Goal: Information Seeking & Learning: Learn about a topic

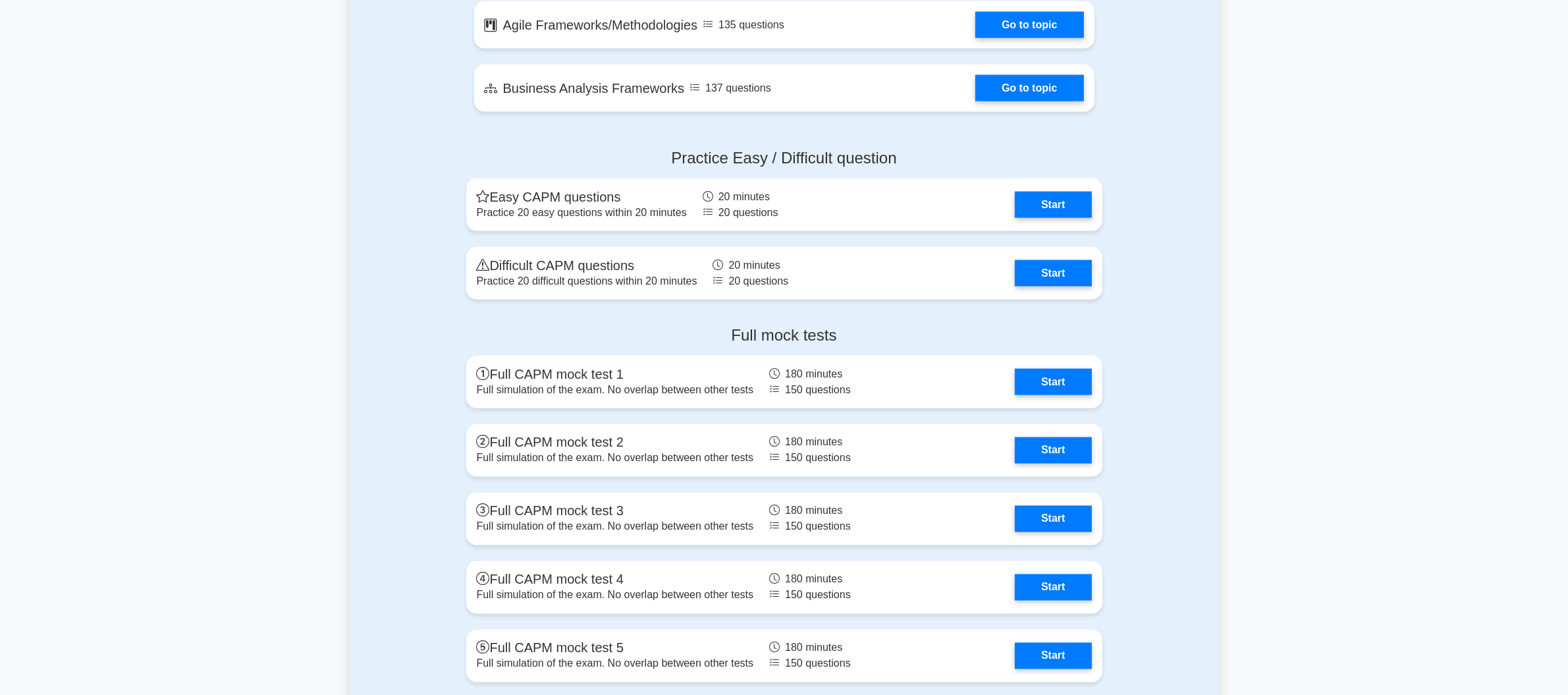
scroll to position [2652, 0]
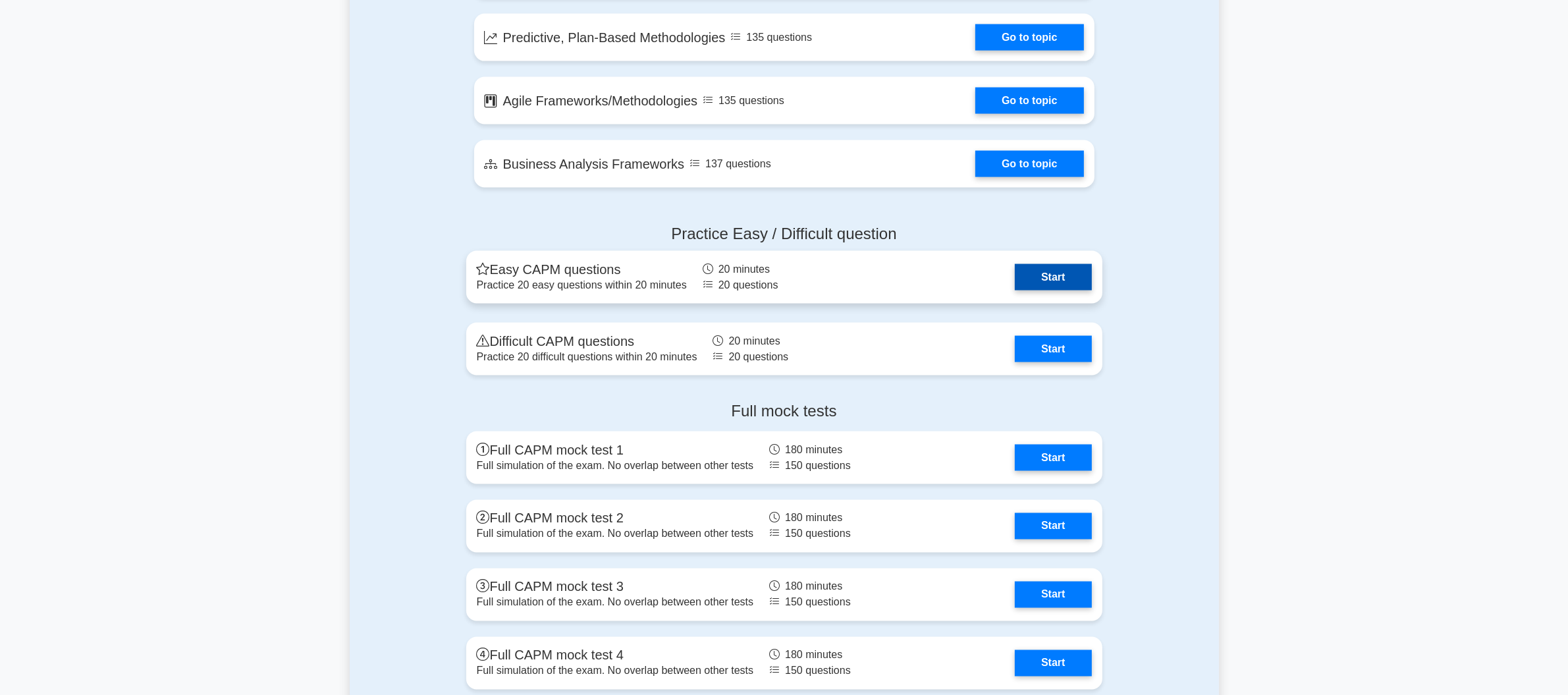
click at [1023, 271] on link "Start" at bounding box center [1053, 277] width 76 height 26
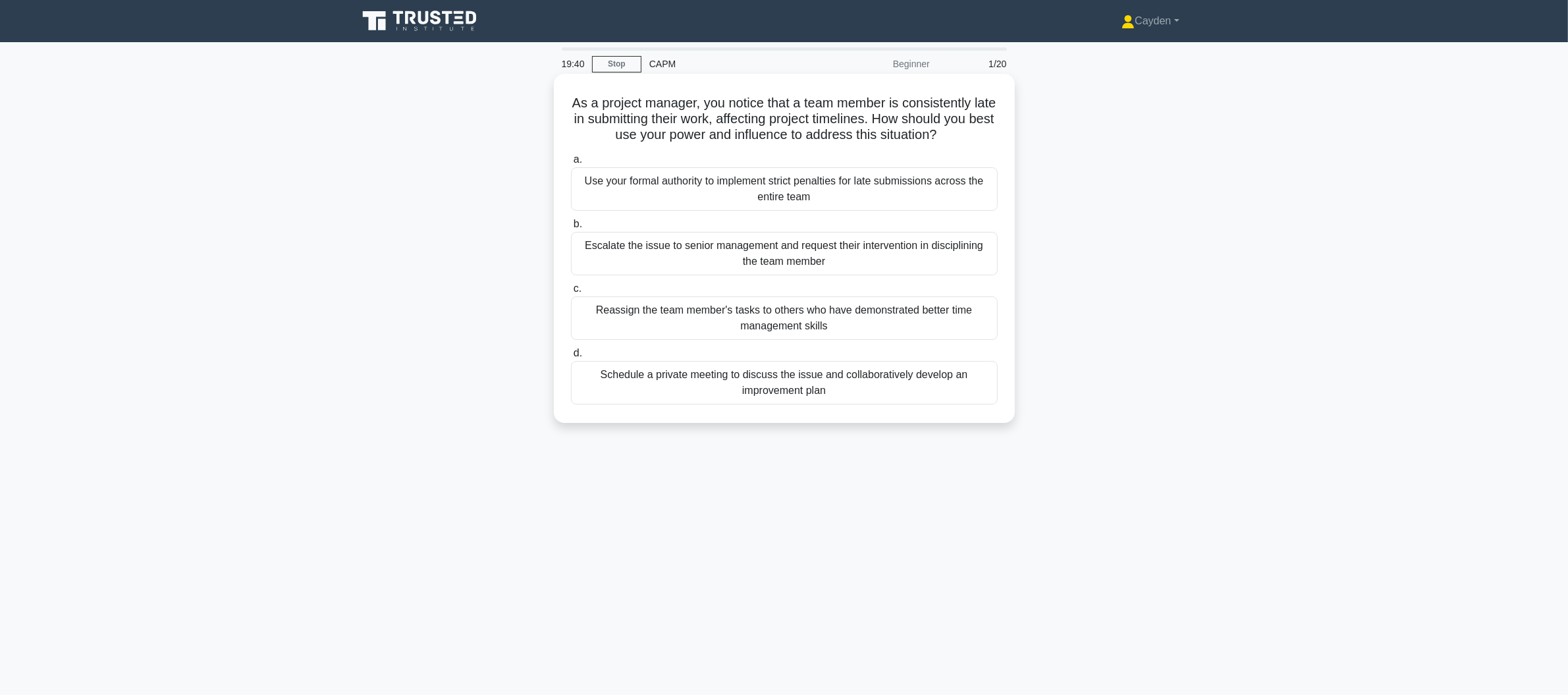
click at [874, 395] on div "Schedule a private meeting to discuss the issue and collaboratively develop an …" at bounding box center [784, 383] width 427 height 44
click at [571, 358] on input "d. Schedule a private meeting to discuss the issue and collaboratively develop …" at bounding box center [571, 353] width 0 height 9
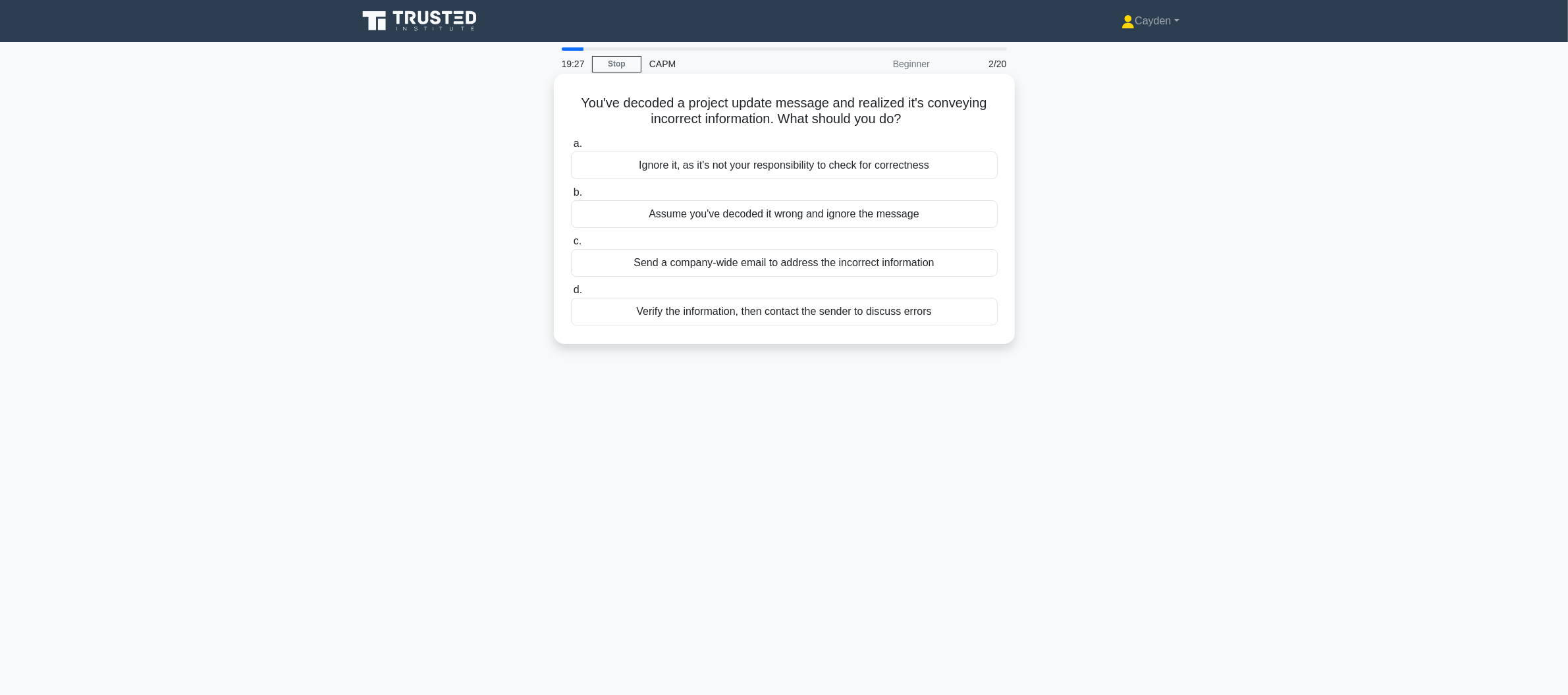
click at [928, 316] on div "Verify the information, then contact the sender to discuss errors" at bounding box center [784, 311] width 427 height 27
click at [571, 294] on input "d. Verify the information, then contact the sender to discuss errors" at bounding box center [571, 290] width 0 height 9
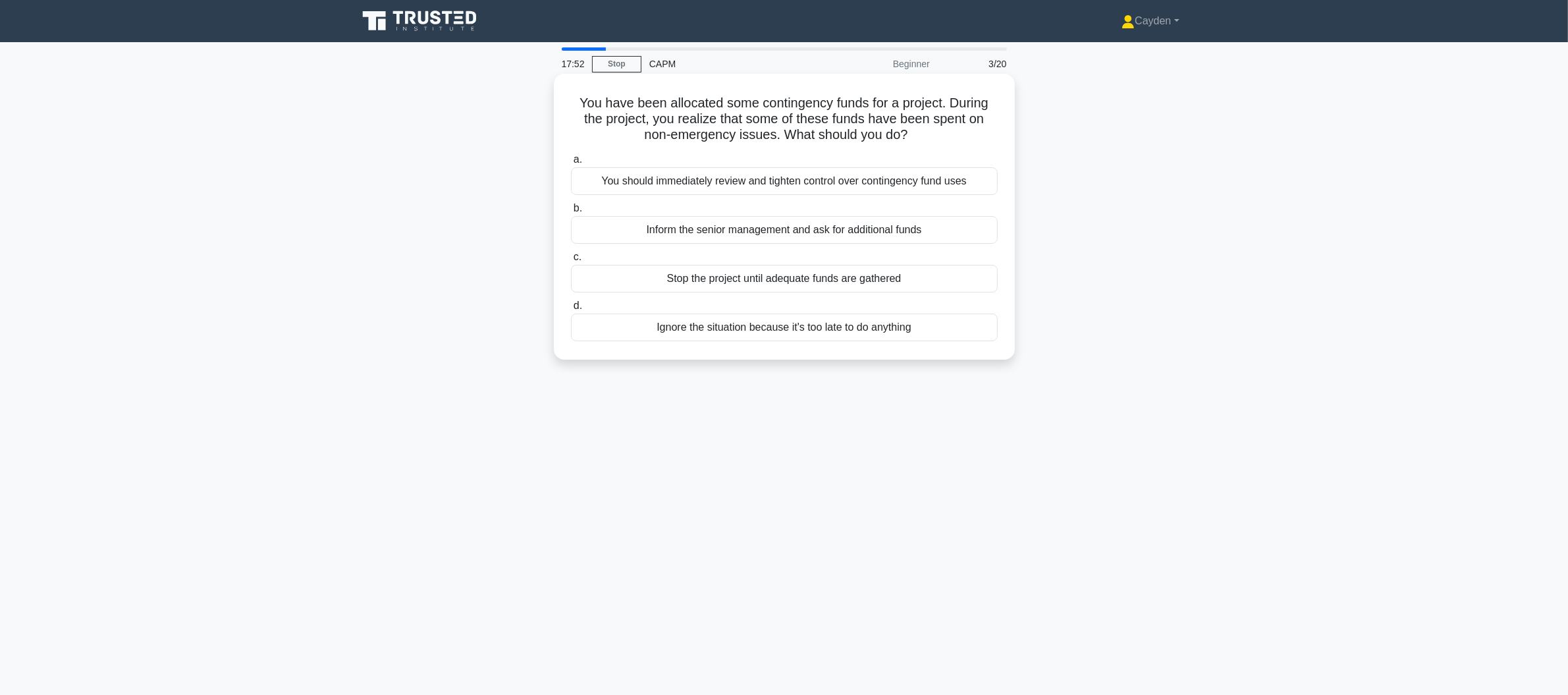
click at [965, 182] on div "You should immediately review and tighten control over contingency fund uses" at bounding box center [784, 181] width 427 height 27
click at [571, 164] on input "a. You should immediately review and tighten control over contingency fund uses" at bounding box center [571, 160] width 0 height 9
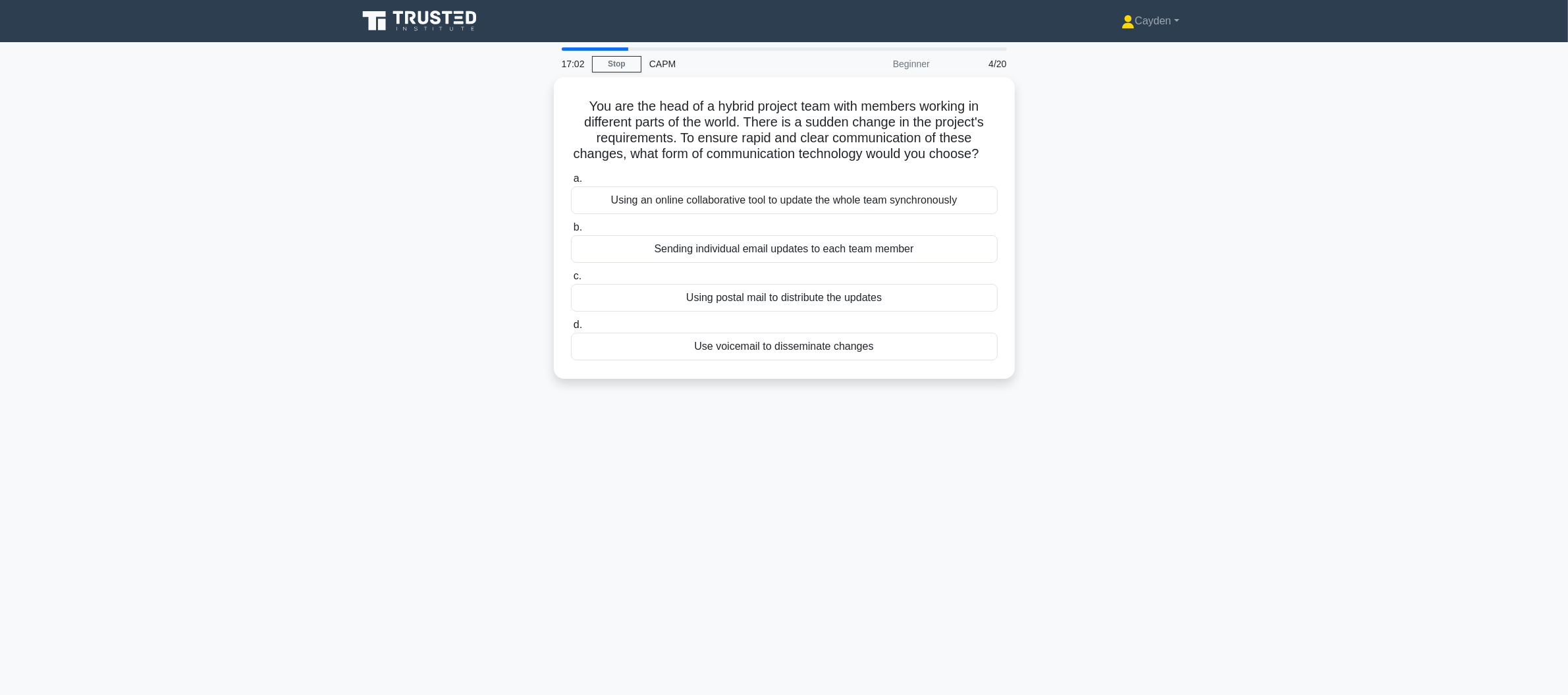
click at [1089, 260] on div "You are the head of a hybrid project team with members working in different par…" at bounding box center [784, 236] width 869 height 318
click at [919, 203] on div "Using an online collaborative tool to update the whole team synchronously" at bounding box center [784, 196] width 427 height 27
click at [571, 180] on input "a. Using an online collaborative tool to update the whole team synchronously" at bounding box center [571, 176] width 0 height 9
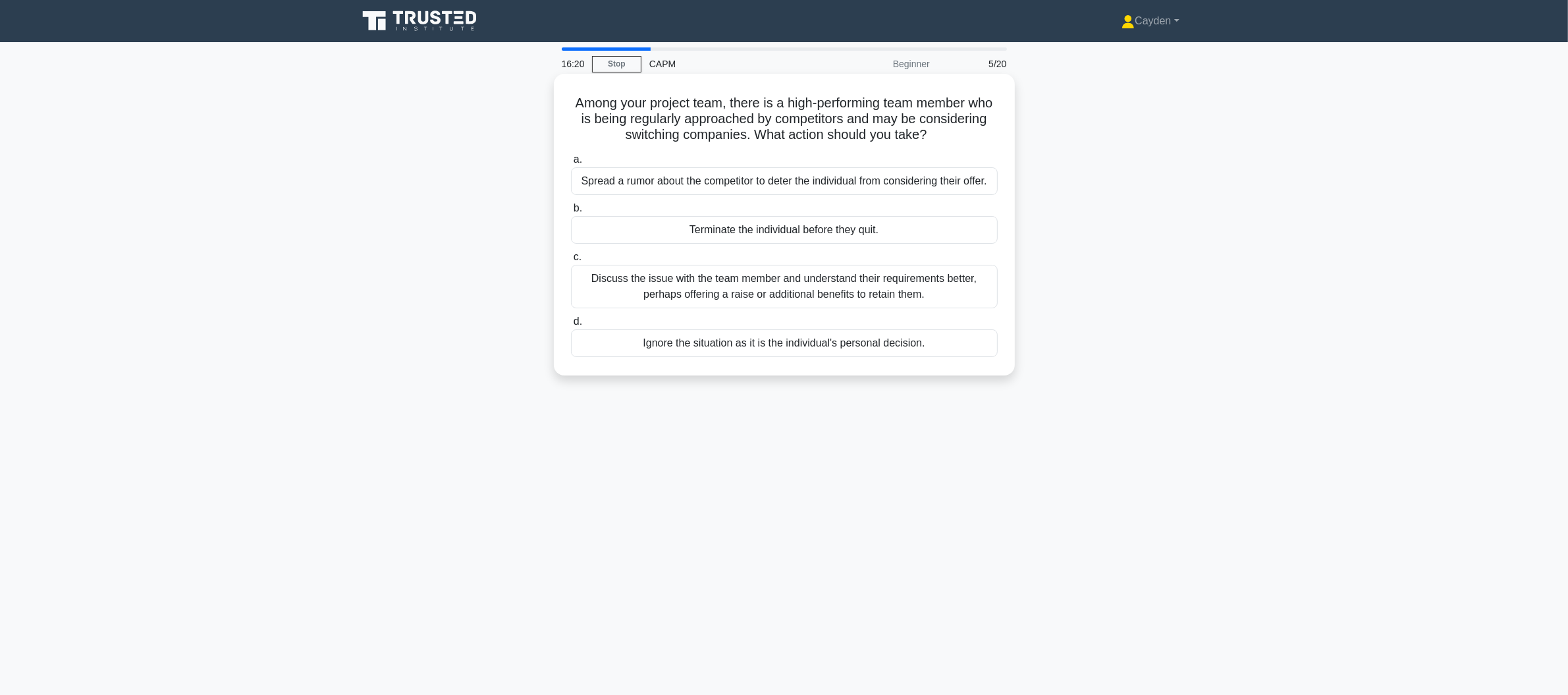
click at [928, 290] on div "Discuss the issue with the team member and understand their requirements better…" at bounding box center [784, 286] width 427 height 44
click at [571, 261] on input "c. Discuss the issue with the team member and understand their requirements bet…" at bounding box center [571, 257] width 0 height 9
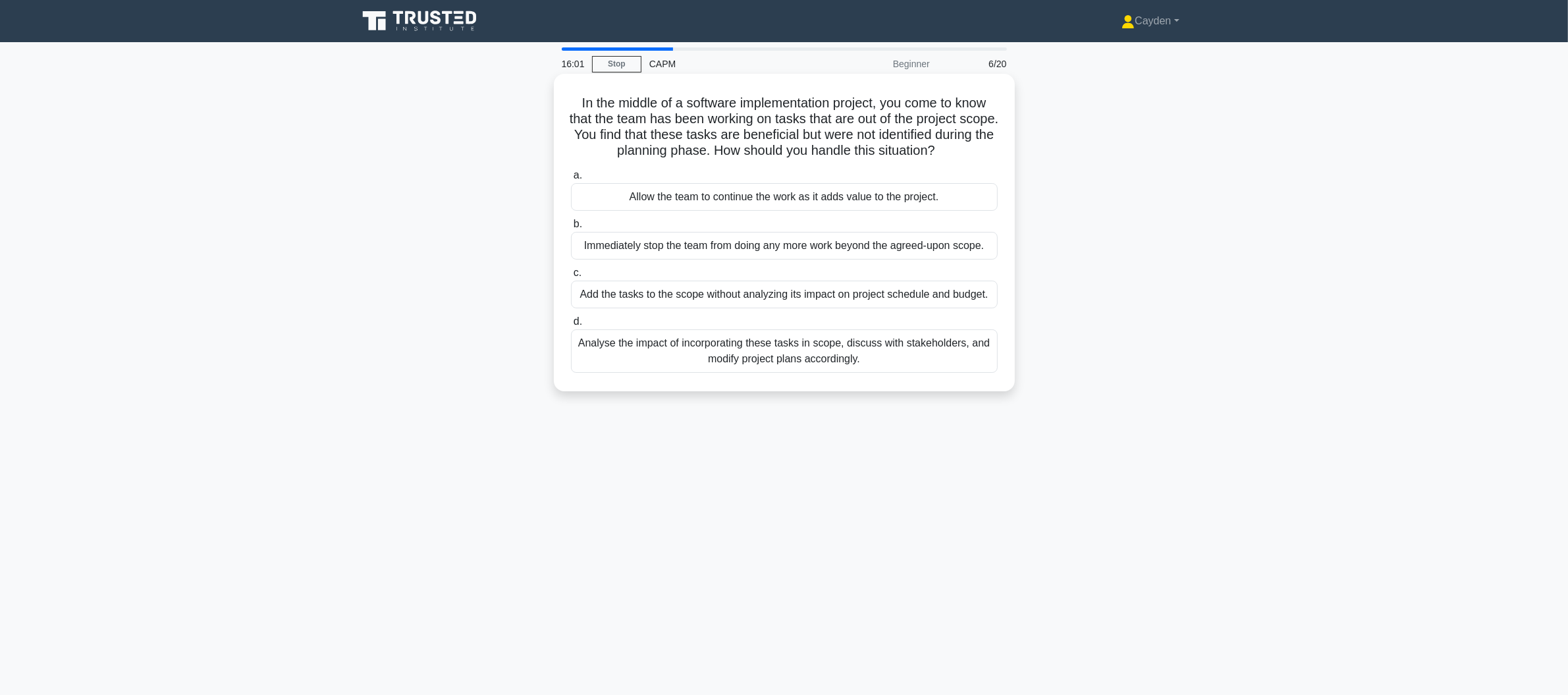
click at [965, 362] on div "Analyse the impact of incorporating these tasks in scope, discuss with stakehol…" at bounding box center [784, 351] width 427 height 44
click at [571, 326] on input "d. Analyse the impact of incorporating these tasks in scope, discuss with stake…" at bounding box center [571, 322] width 0 height 9
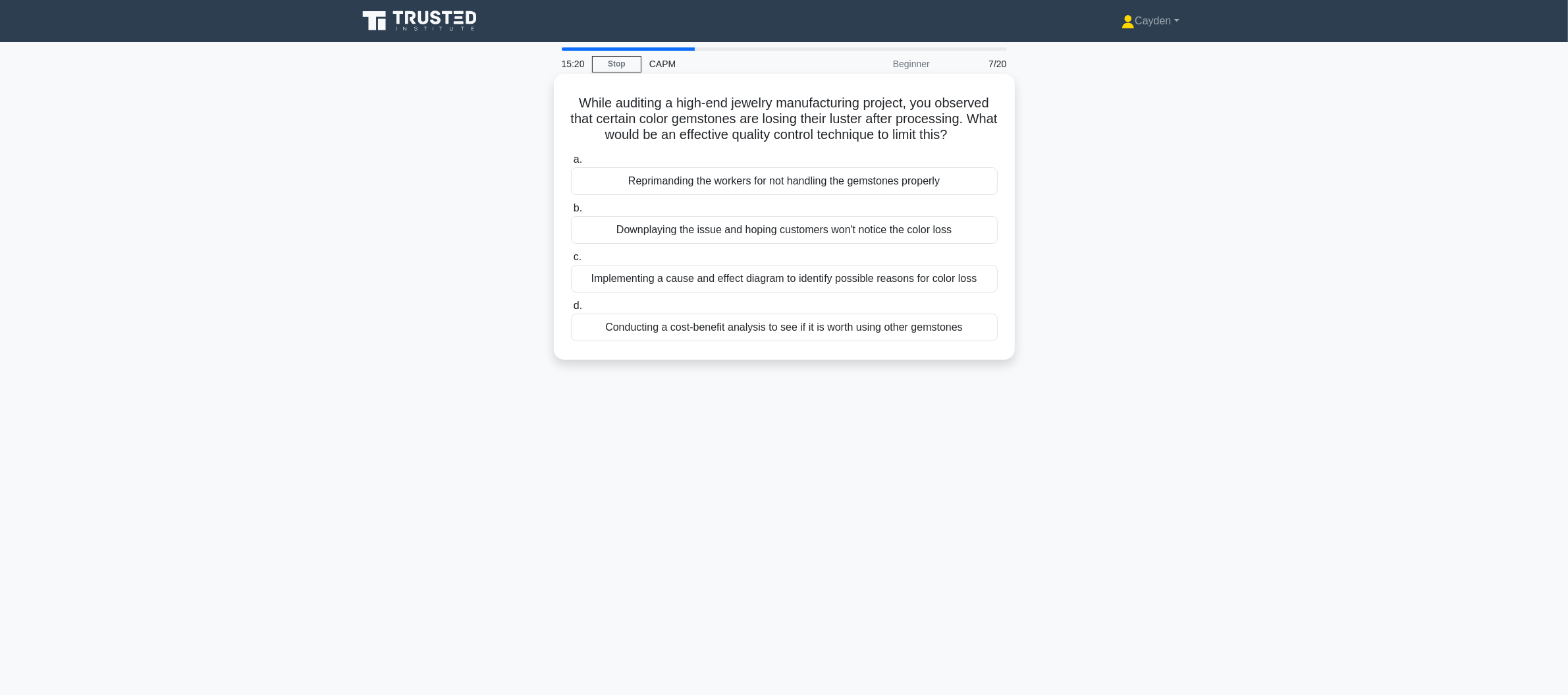
click at [939, 281] on div "Implementing a cause and effect diagram to identify possible reasons for color …" at bounding box center [784, 278] width 427 height 27
click at [571, 261] on input "c. Implementing a cause and effect diagram to identify possible reasons for col…" at bounding box center [571, 257] width 0 height 9
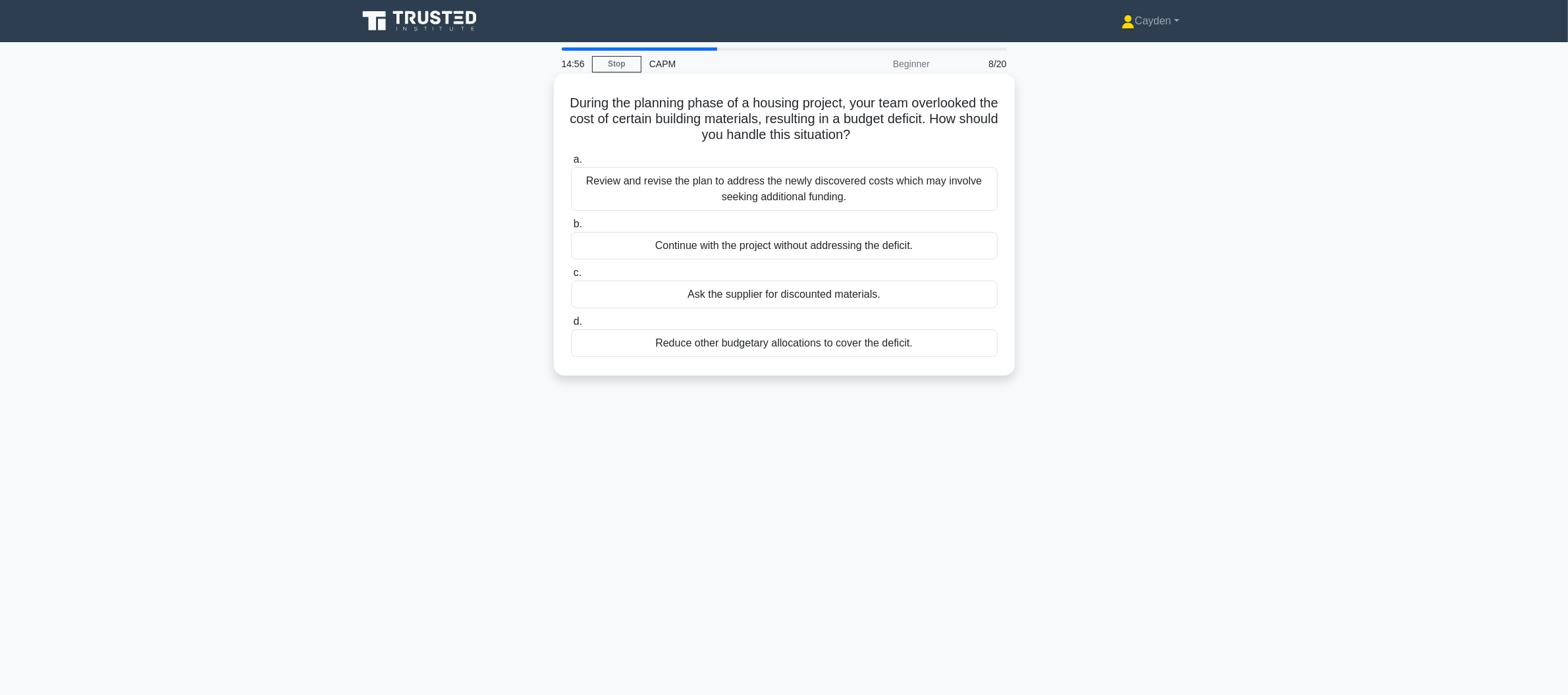
click at [924, 192] on div "Review and revise the plan to address the newly discovered costs which may invo…" at bounding box center [784, 189] width 427 height 44
click at [571, 164] on input "a. Review and revise the plan to address the newly discovered costs which may i…" at bounding box center [571, 160] width 0 height 9
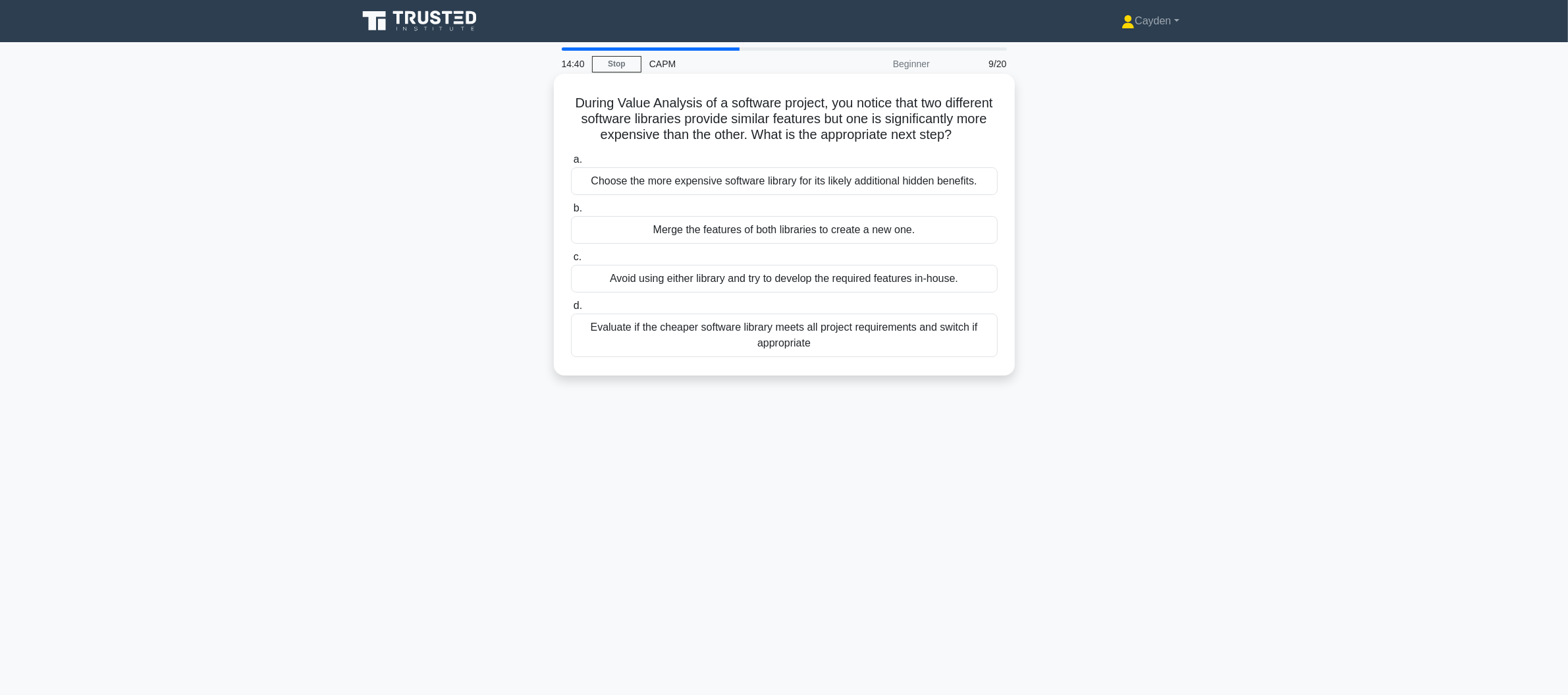
click at [872, 335] on div "Evaluate if the cheaper software library meets all project requirements and swi…" at bounding box center [784, 335] width 427 height 44
click at [571, 310] on input "d. Evaluate if the cheaper software library meets all project requirements and …" at bounding box center [571, 306] width 0 height 9
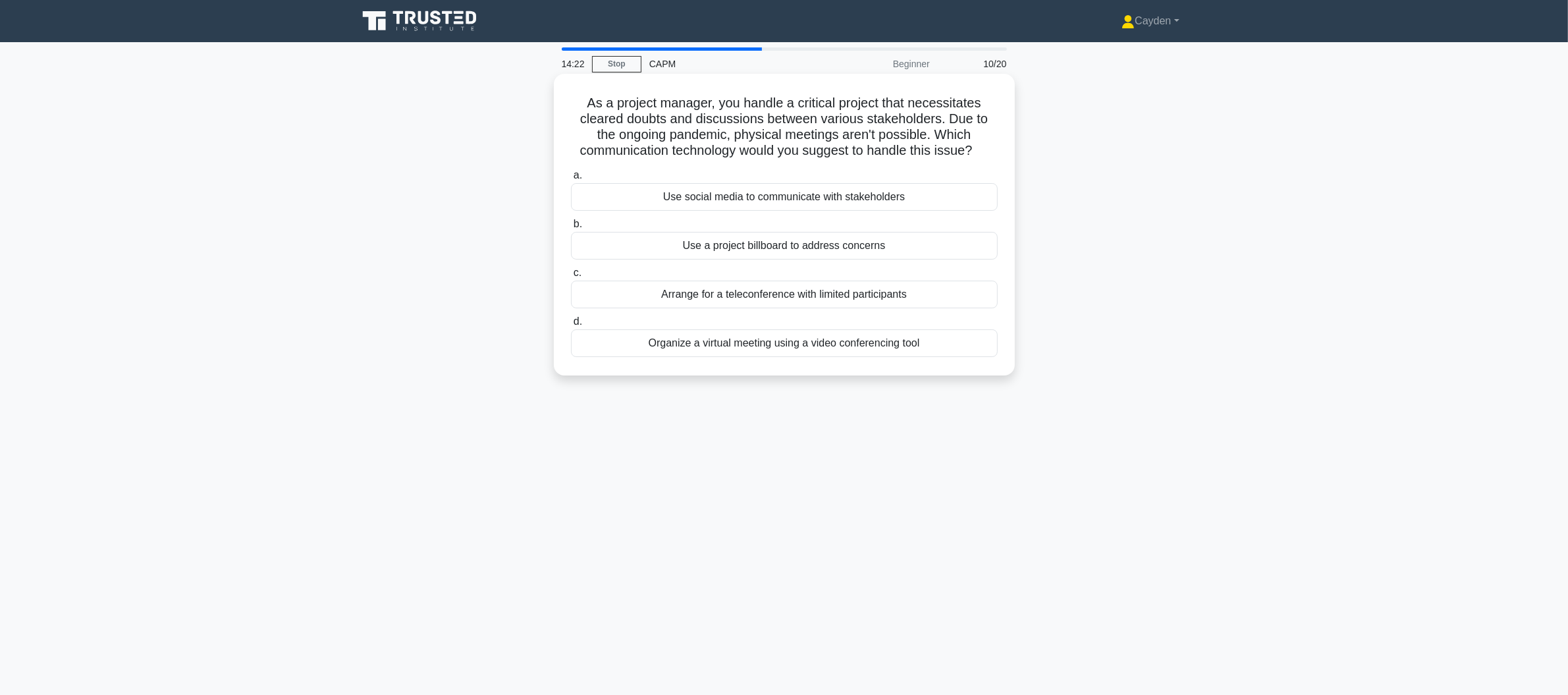
click at [850, 346] on div "Organize a virtual meeting using a video conferencing tool" at bounding box center [784, 342] width 427 height 27
click at [571, 326] on input "d. Organize a virtual meeting using a video conferencing tool" at bounding box center [571, 322] width 0 height 9
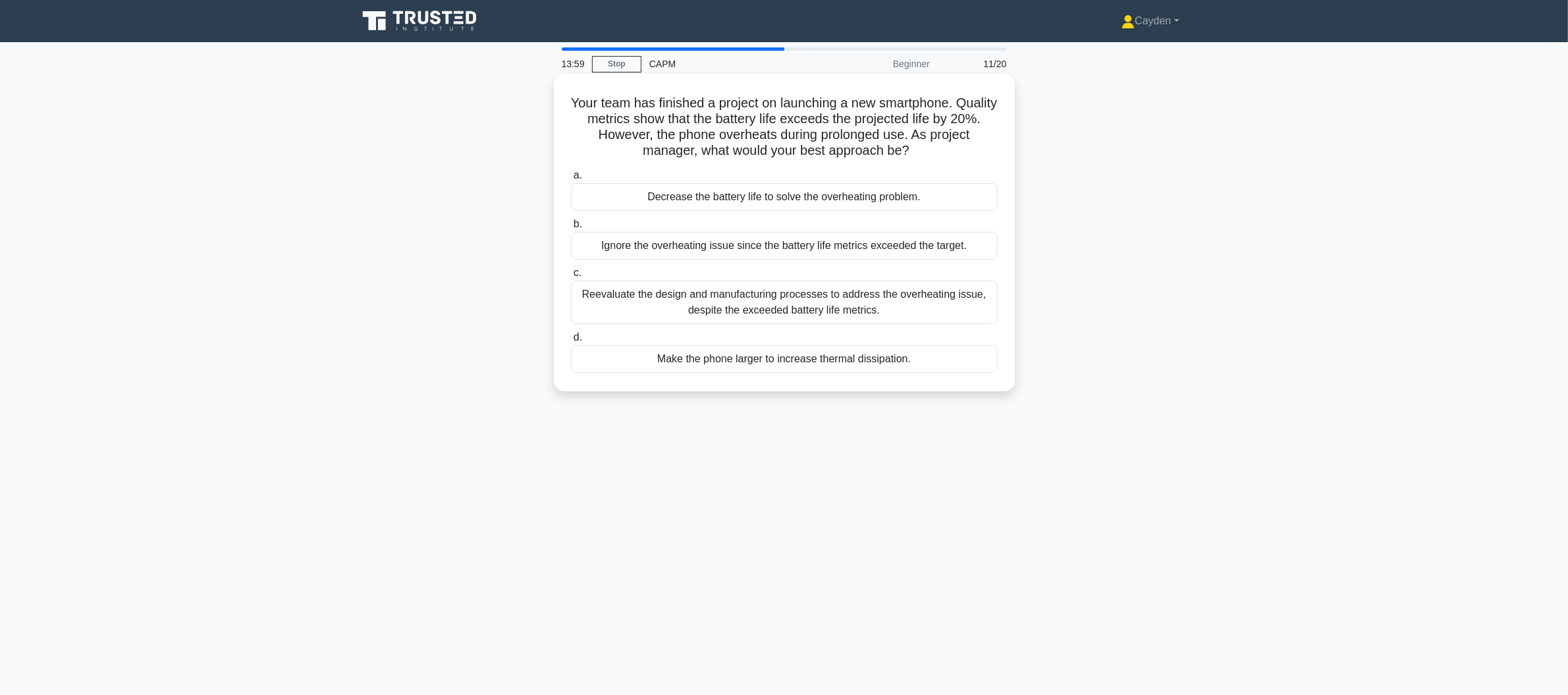
click at [828, 306] on div "Reevaluate the design and manufacturing processes to address the overheating is…" at bounding box center [784, 302] width 427 height 44
click at [571, 277] on input "c. Reevaluate the design and manufacturing processes to address the overheating…" at bounding box center [571, 273] width 0 height 9
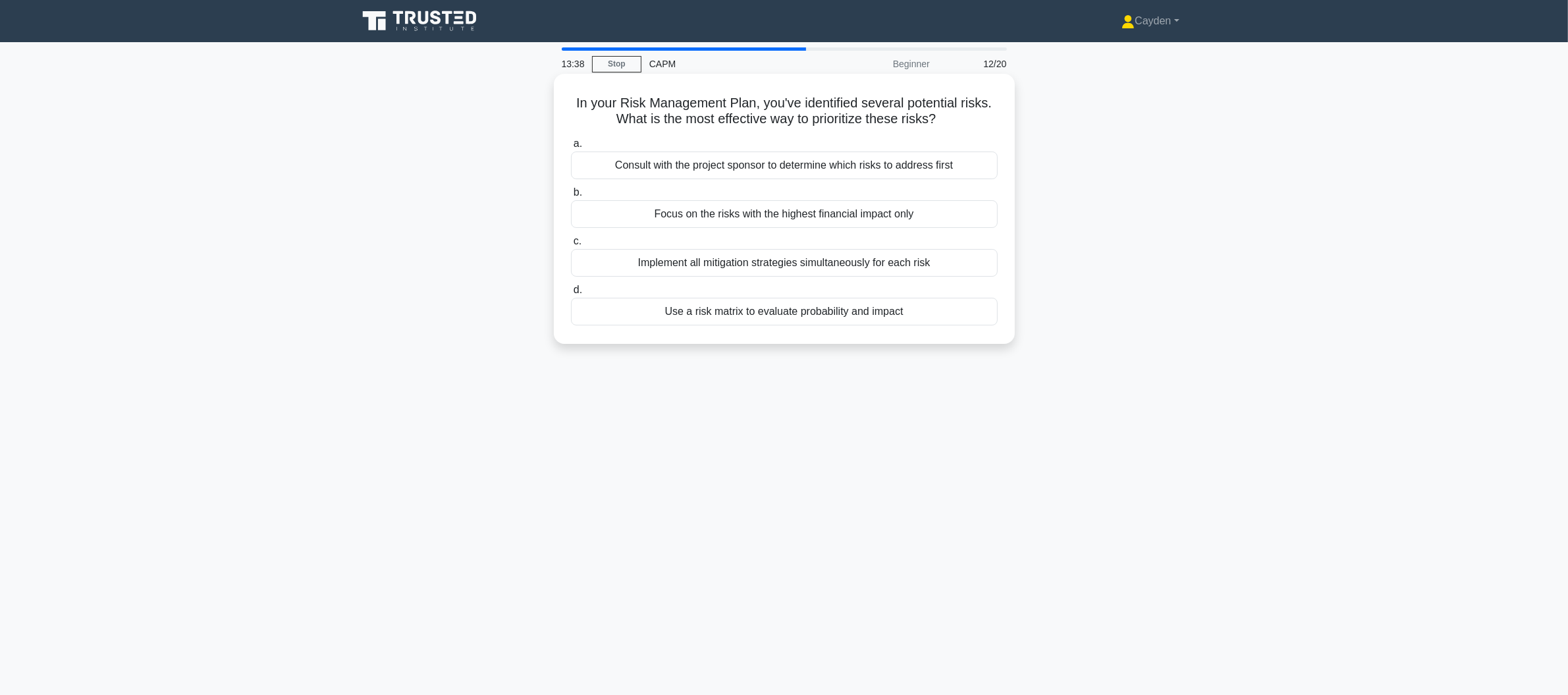
click at [928, 316] on div "Use a risk matrix to evaluate probability and impact" at bounding box center [784, 311] width 427 height 27
click at [571, 294] on input "d. Use a risk matrix to evaluate probability and impact" at bounding box center [571, 290] width 0 height 9
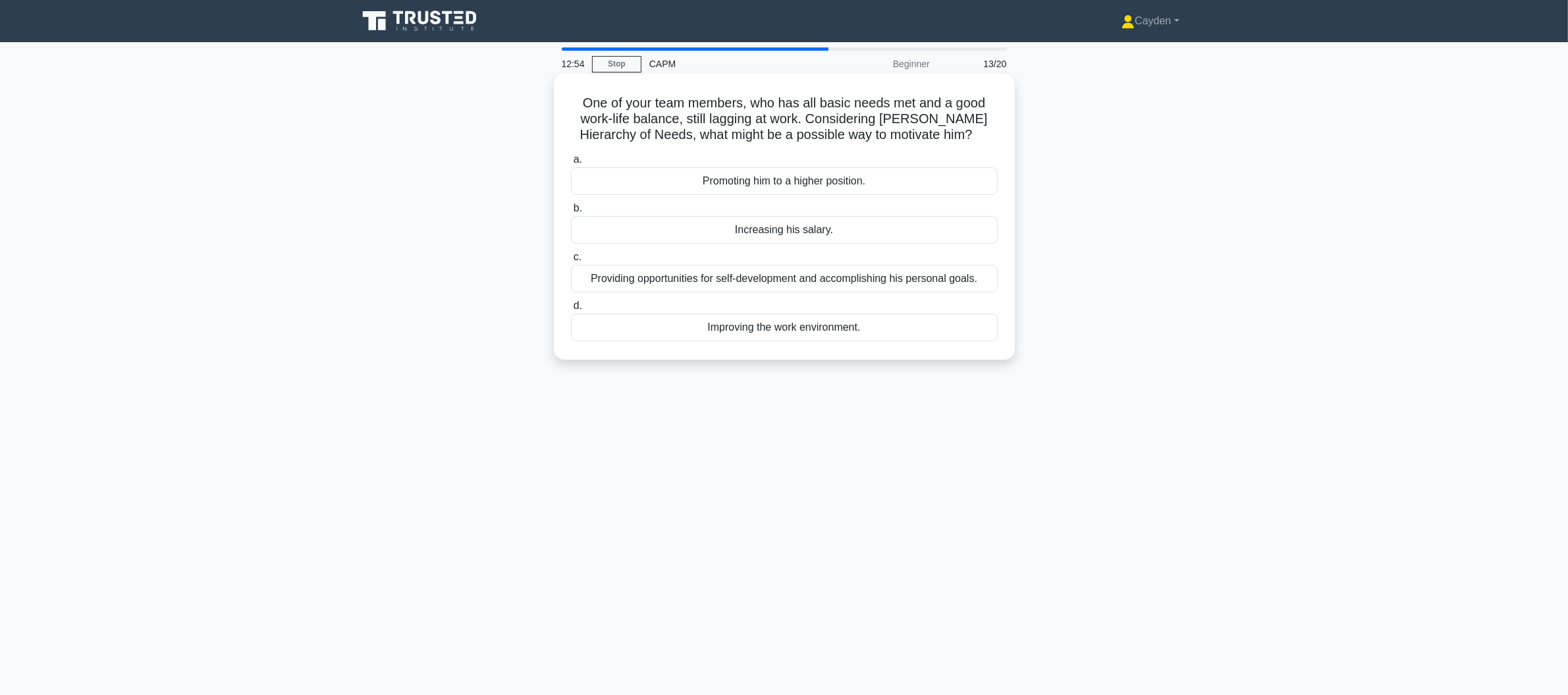
click at [946, 284] on div "Providing opportunities for self-development and accomplishing his personal goa…" at bounding box center [784, 278] width 427 height 27
click at [571, 261] on input "c. Providing opportunities for self-development and accomplishing his personal …" at bounding box center [571, 257] width 0 height 9
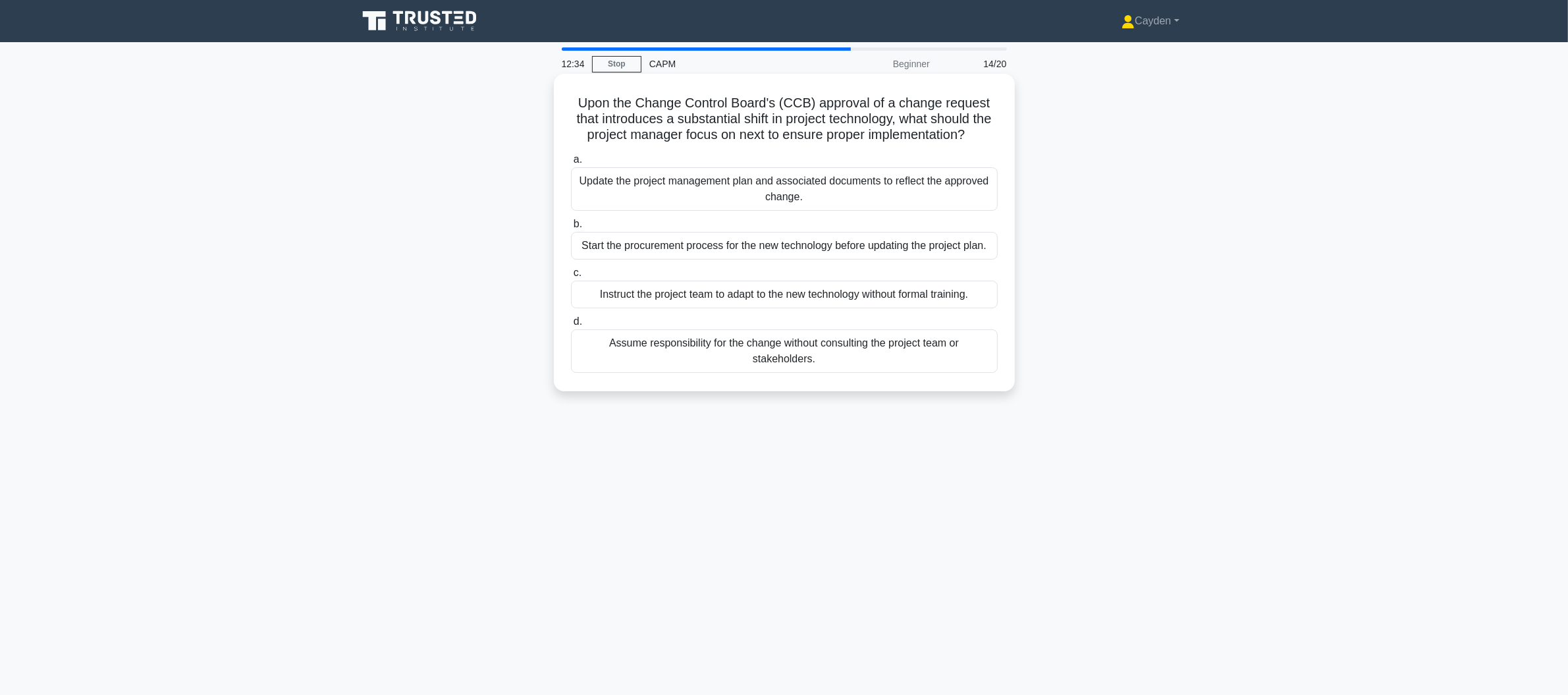
click at [727, 180] on div "Update the project management plan and associated documents to reflect the appr…" at bounding box center [784, 189] width 427 height 44
click at [571, 164] on input "a. Update the project management plan and associated documents to reflect the a…" at bounding box center [571, 160] width 0 height 9
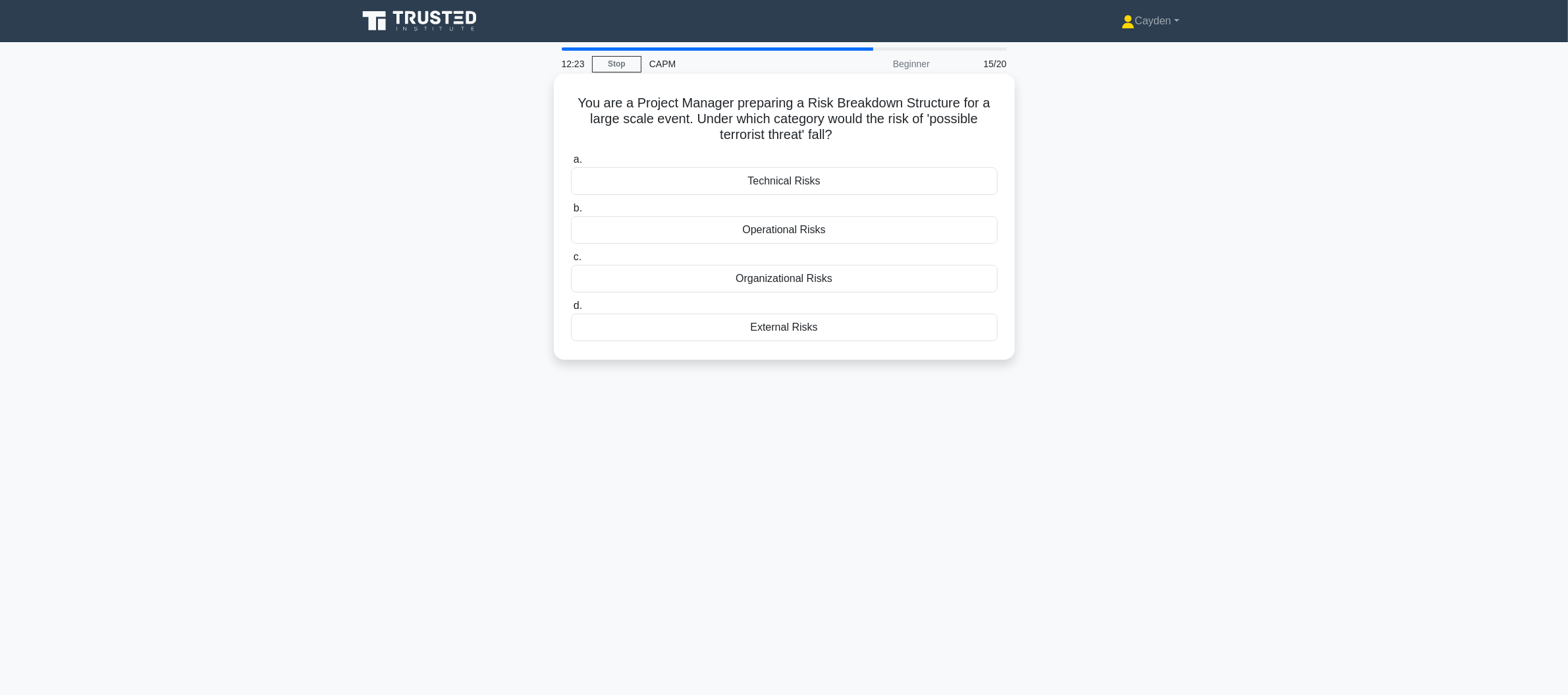
click at [859, 330] on div "External Risks" at bounding box center [784, 327] width 427 height 27
click at [571, 310] on input "d. External Risks" at bounding box center [571, 306] width 0 height 9
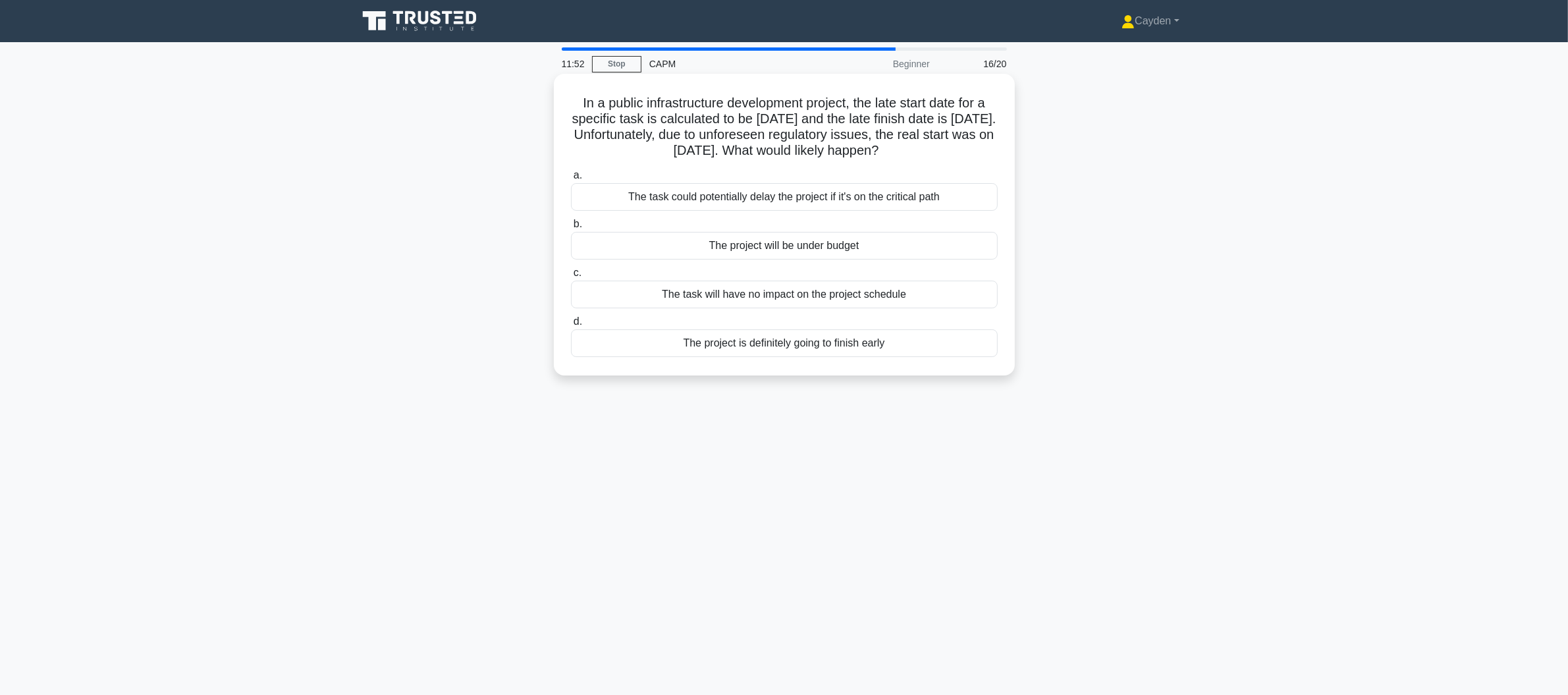
click at [953, 198] on div "The task could potentially delay the project if it's on the critical path" at bounding box center [784, 196] width 427 height 27
click at [571, 180] on input "a. The task could potentially delay the project if it's on the critical path" at bounding box center [571, 176] width 0 height 9
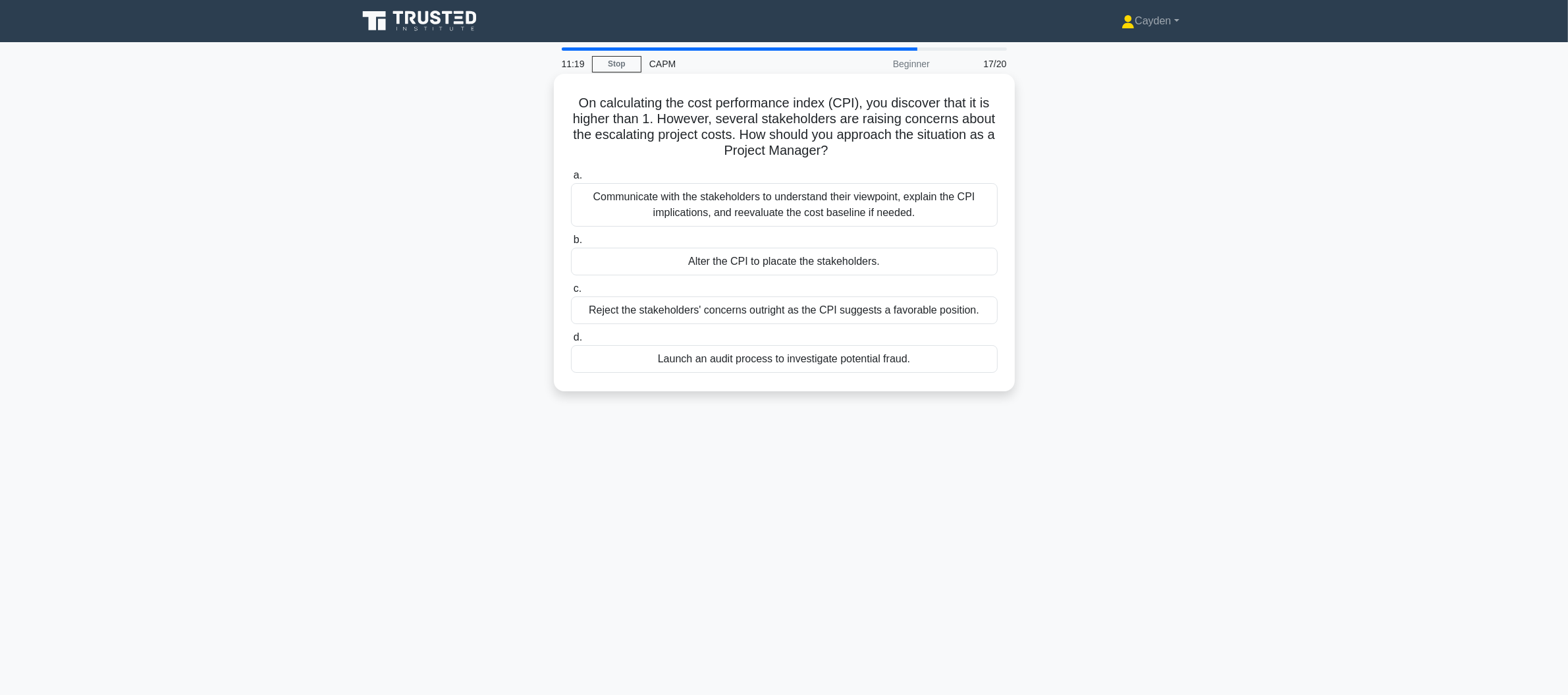
click at [662, 194] on div "Communicate with the stakeholders to understand their viewpoint, explain the CP…" at bounding box center [784, 204] width 427 height 44
click at [571, 180] on input "a. Communicate with the stakeholders to understand their viewpoint, explain the…" at bounding box center [571, 176] width 0 height 9
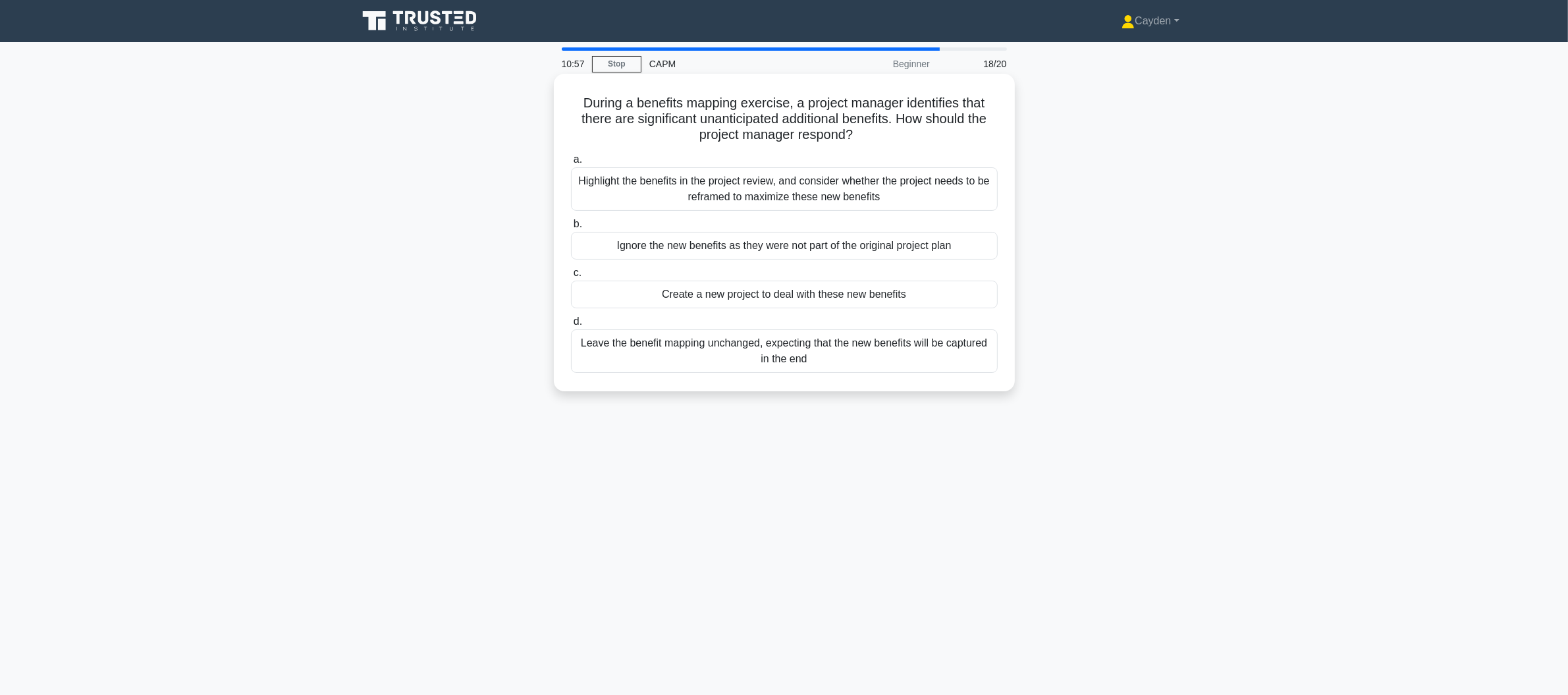
click at [664, 185] on div "Highlight the benefits in the project review, and consider whether the project …" at bounding box center [784, 189] width 427 height 44
click at [571, 164] on input "a. Highlight the benefits in the project review, and consider whether the proje…" at bounding box center [571, 160] width 0 height 9
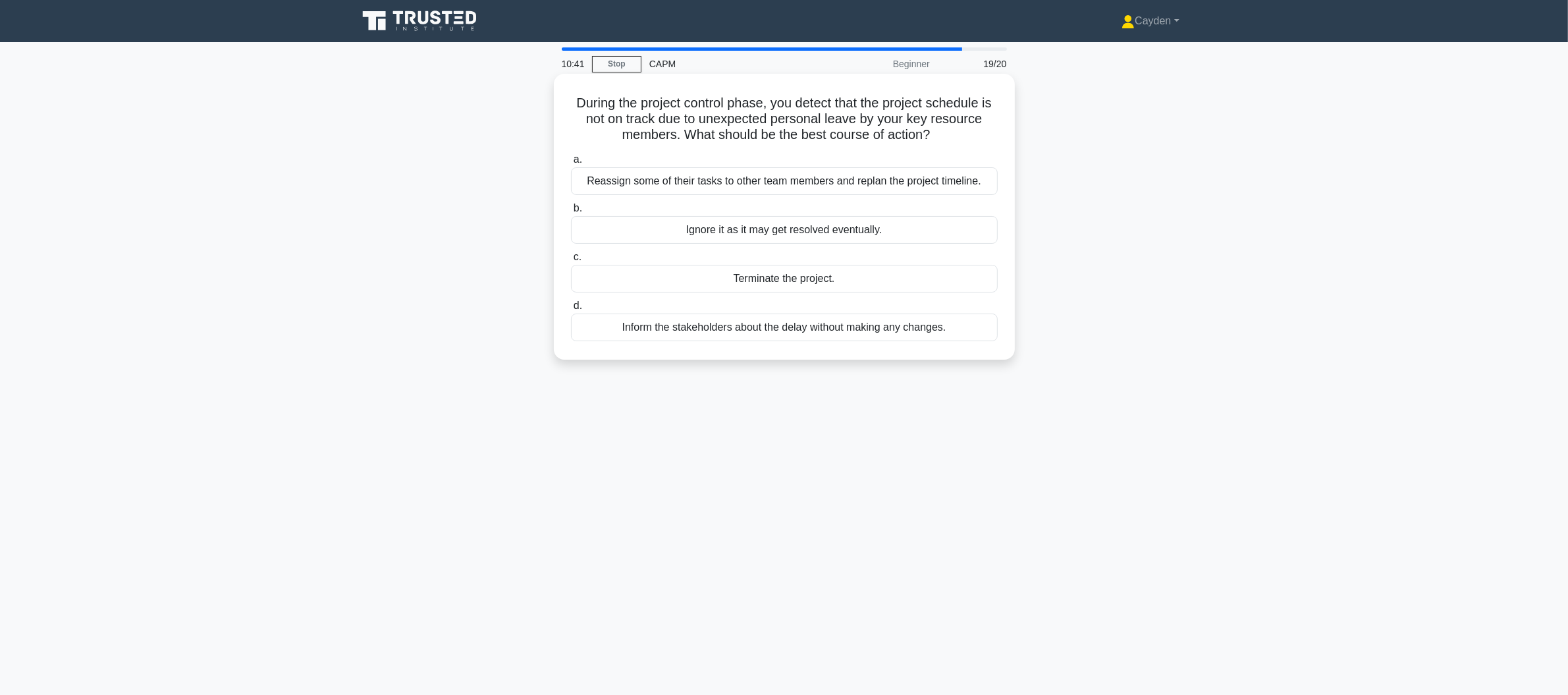
click at [651, 178] on div "Reassign some of their tasks to other team members and replan the project timel…" at bounding box center [784, 181] width 427 height 27
click at [571, 164] on input "a. Reassign some of their tasks to other team members and replan the project ti…" at bounding box center [571, 160] width 0 height 9
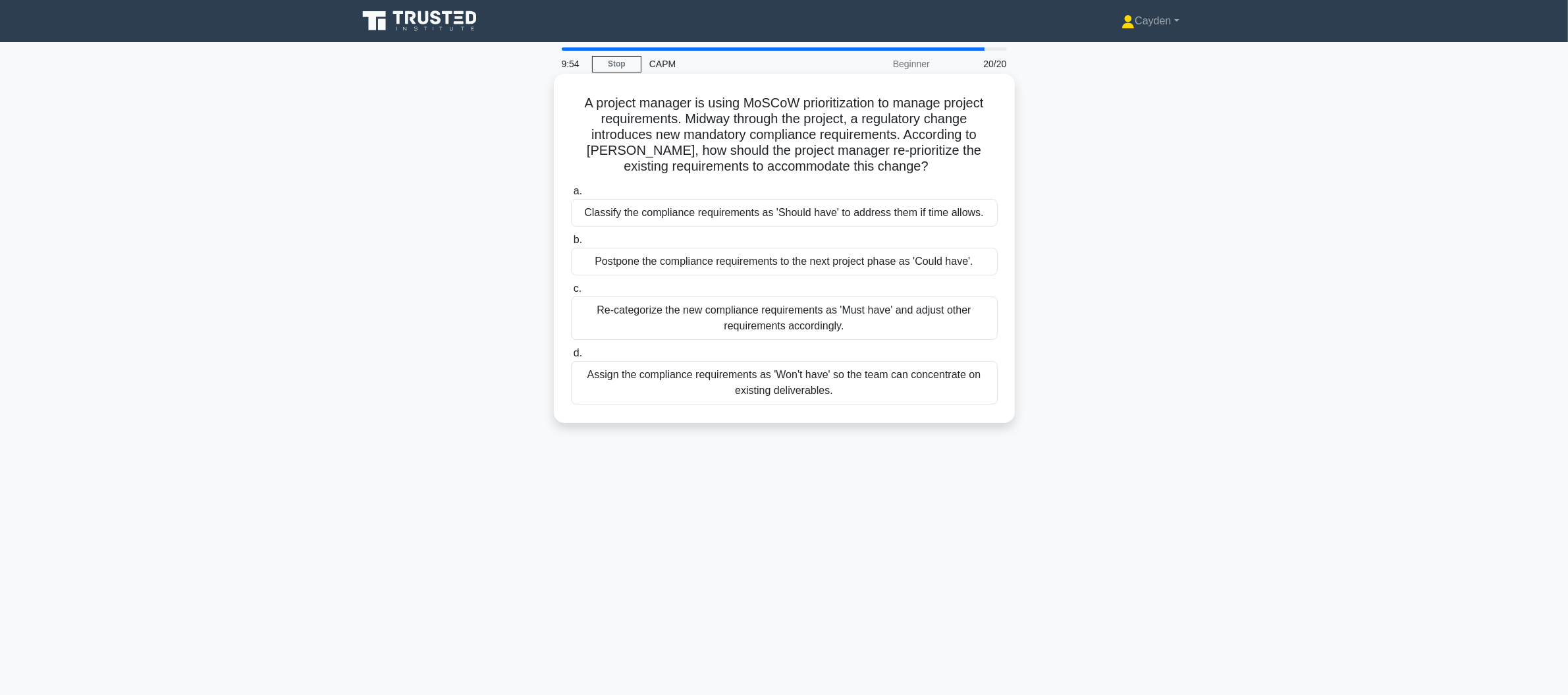
click at [751, 322] on div "Re-categorize the new compliance requirements as 'Must have' and adjust other r…" at bounding box center [784, 318] width 427 height 44
click at [571, 293] on input "c. Re-categorize the new compliance requirements as 'Must have' and adjust othe…" at bounding box center [571, 289] width 0 height 9
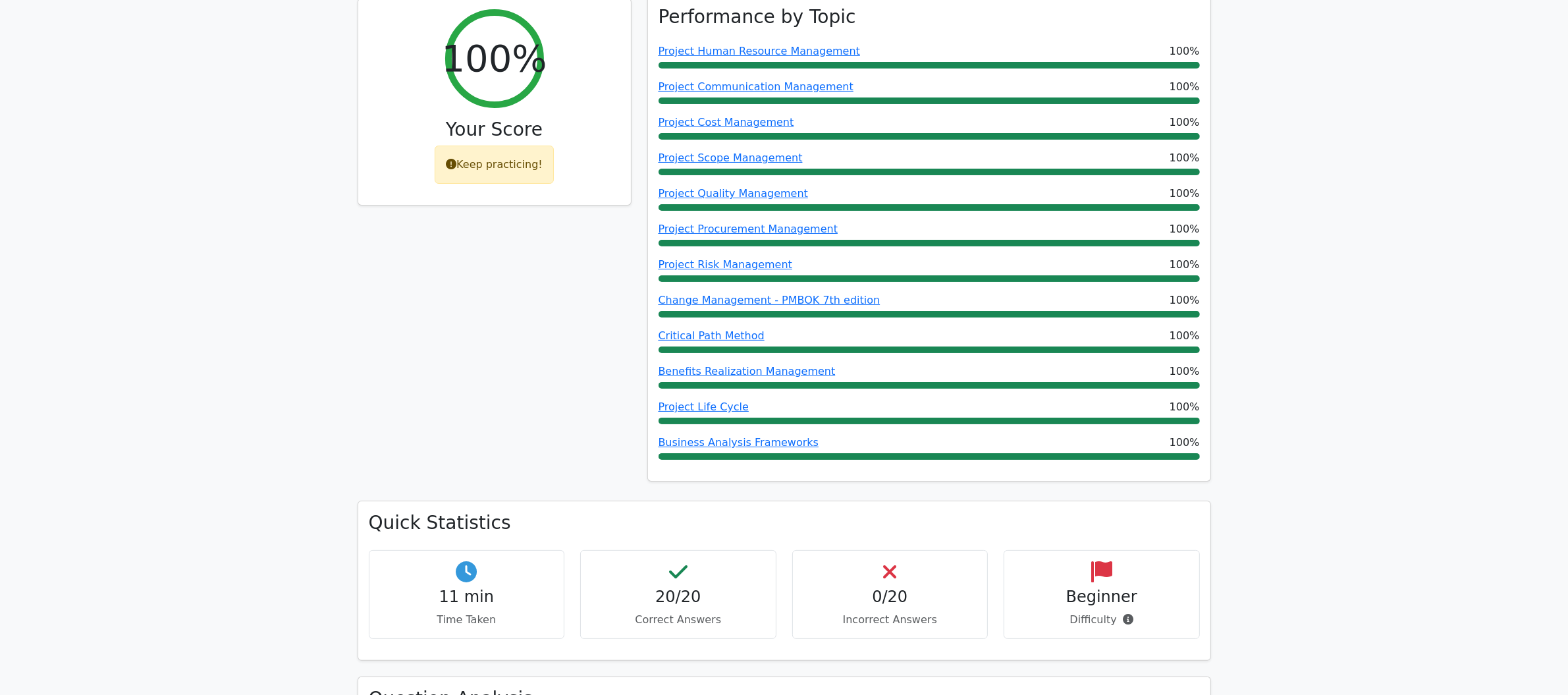
scroll to position [42, 0]
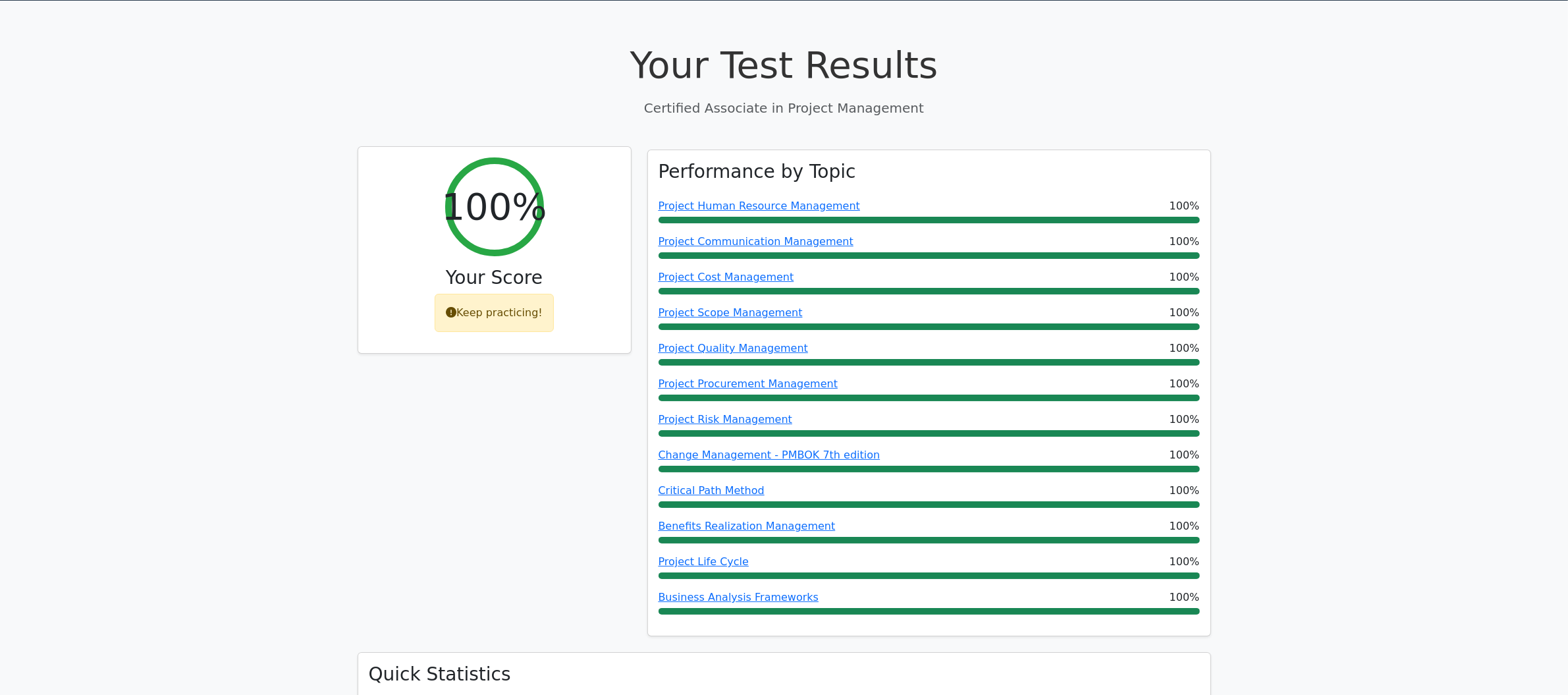
click at [504, 349] on div "100% Your Score Keep practicing!" at bounding box center [495, 250] width 273 height 207
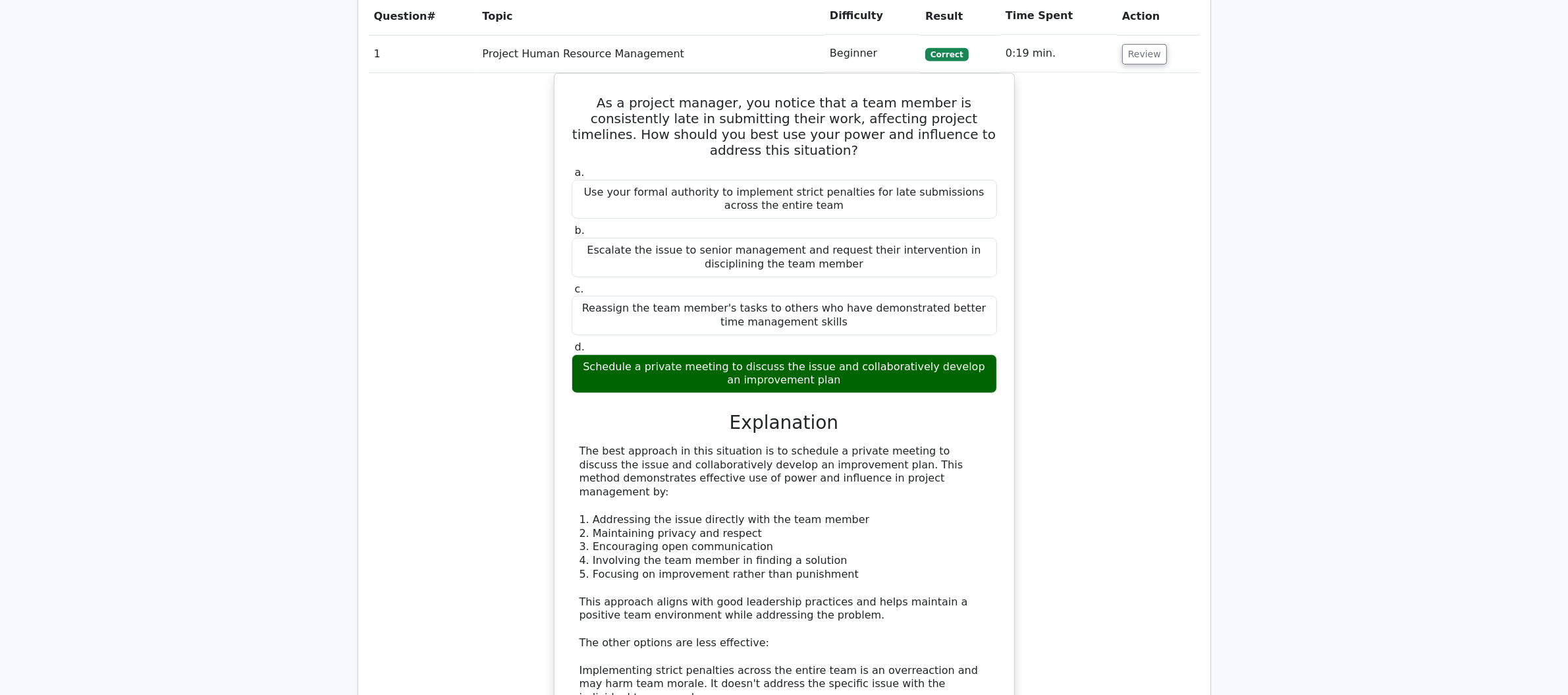
scroll to position [884, 0]
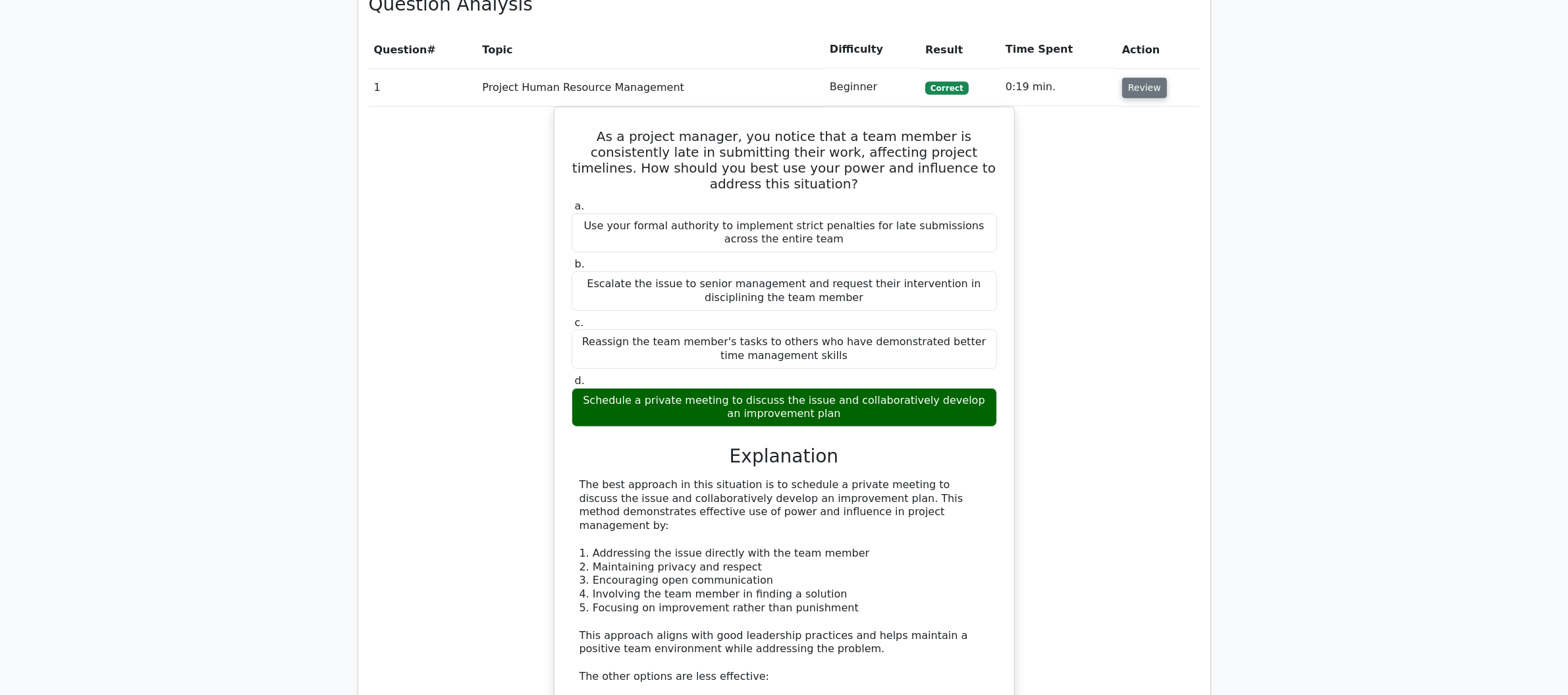
click at [1131, 92] on button "Review" at bounding box center [1145, 88] width 45 height 20
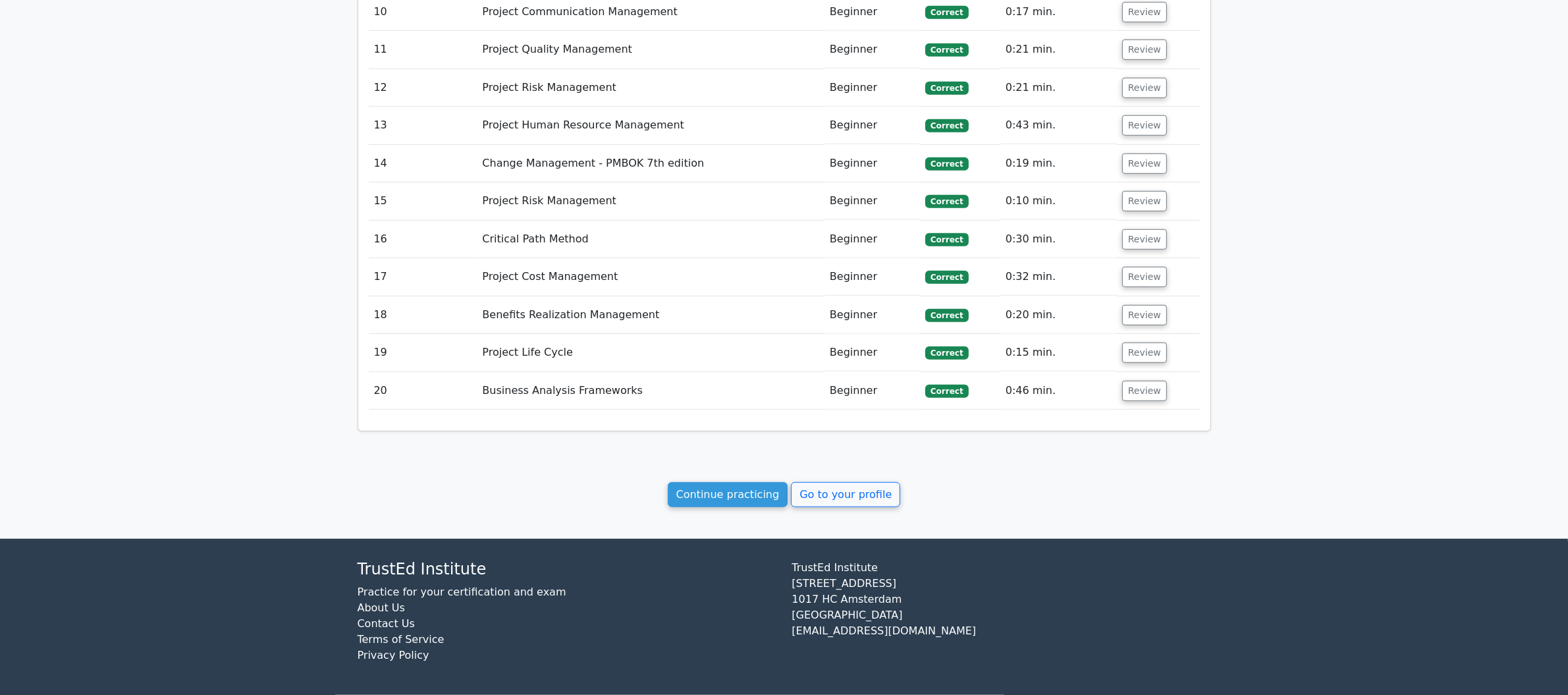
scroll to position [1306, 0]
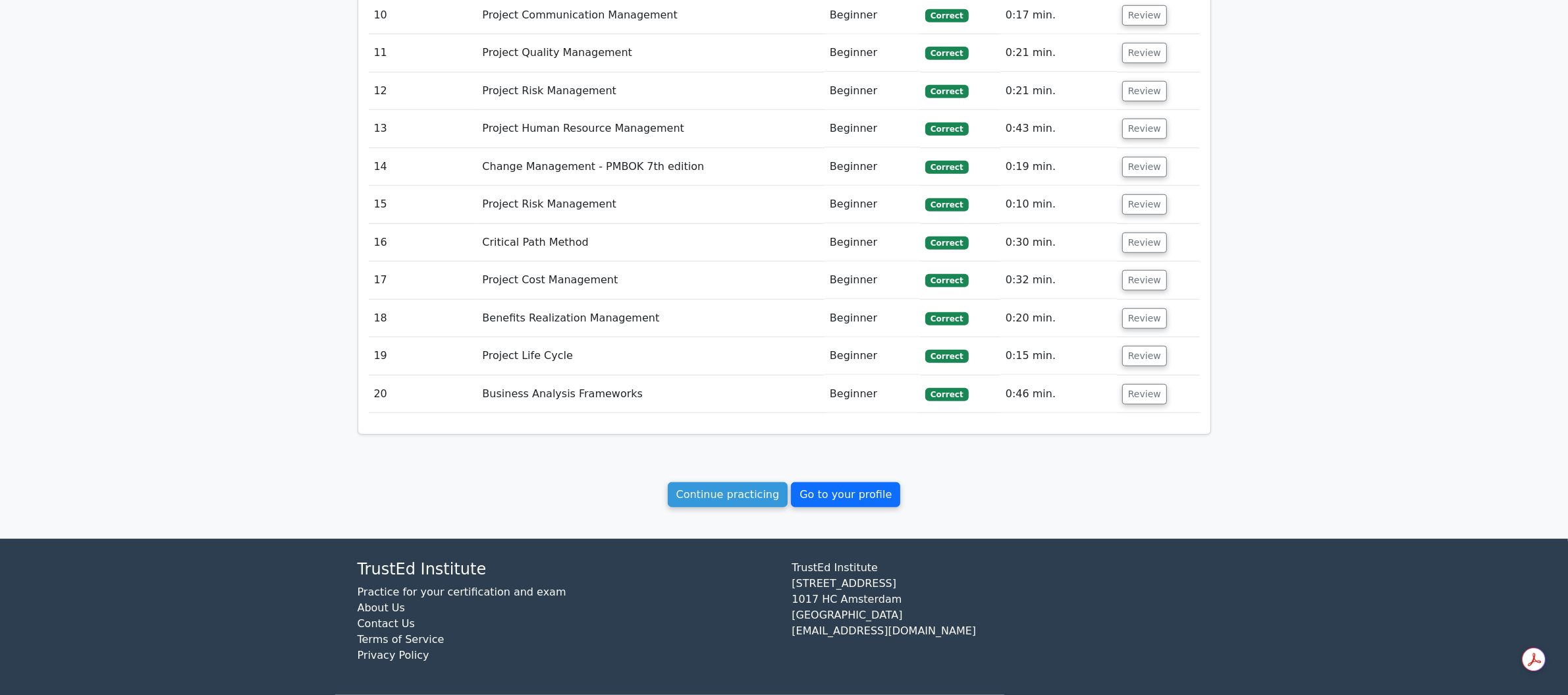
click at [834, 501] on link "Go to your profile" at bounding box center [846, 495] width 109 height 25
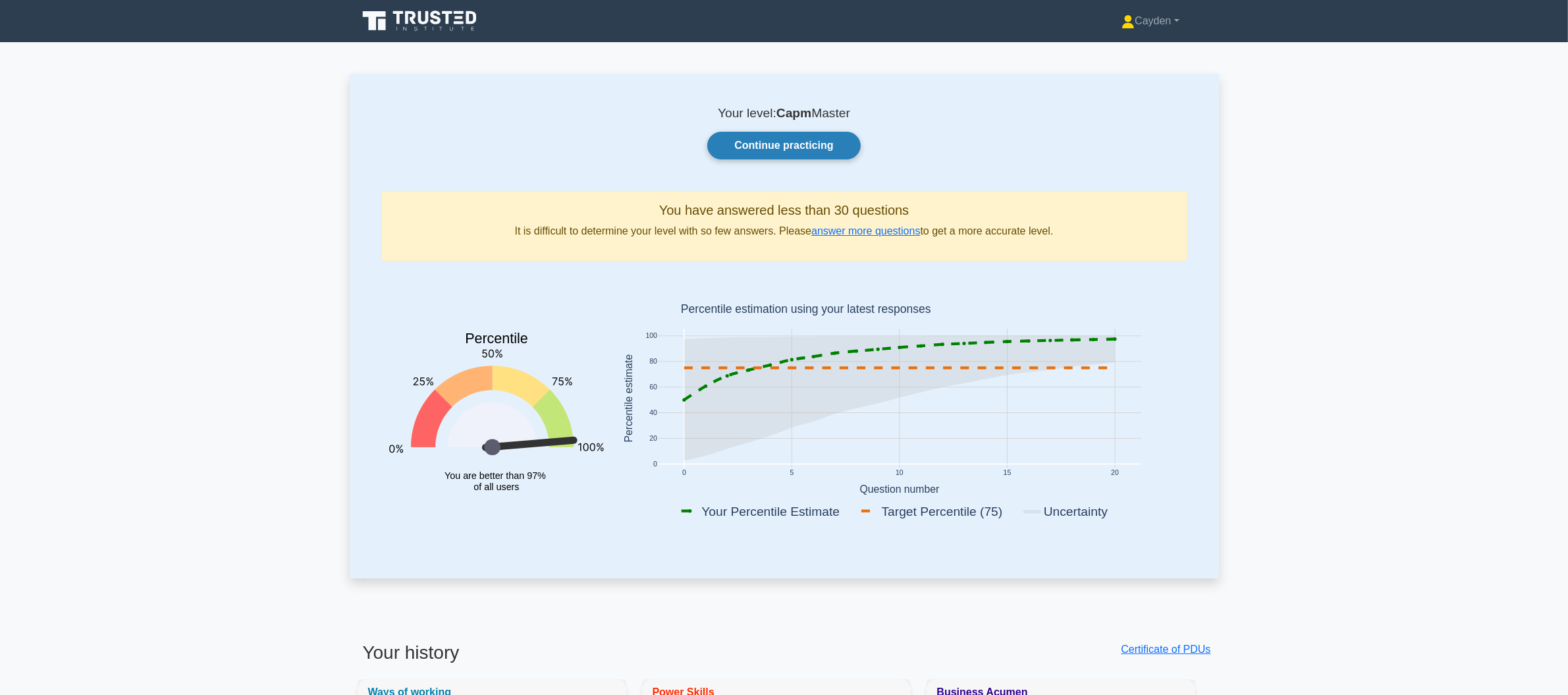
click at [807, 152] on link "Continue practicing" at bounding box center [784, 145] width 153 height 27
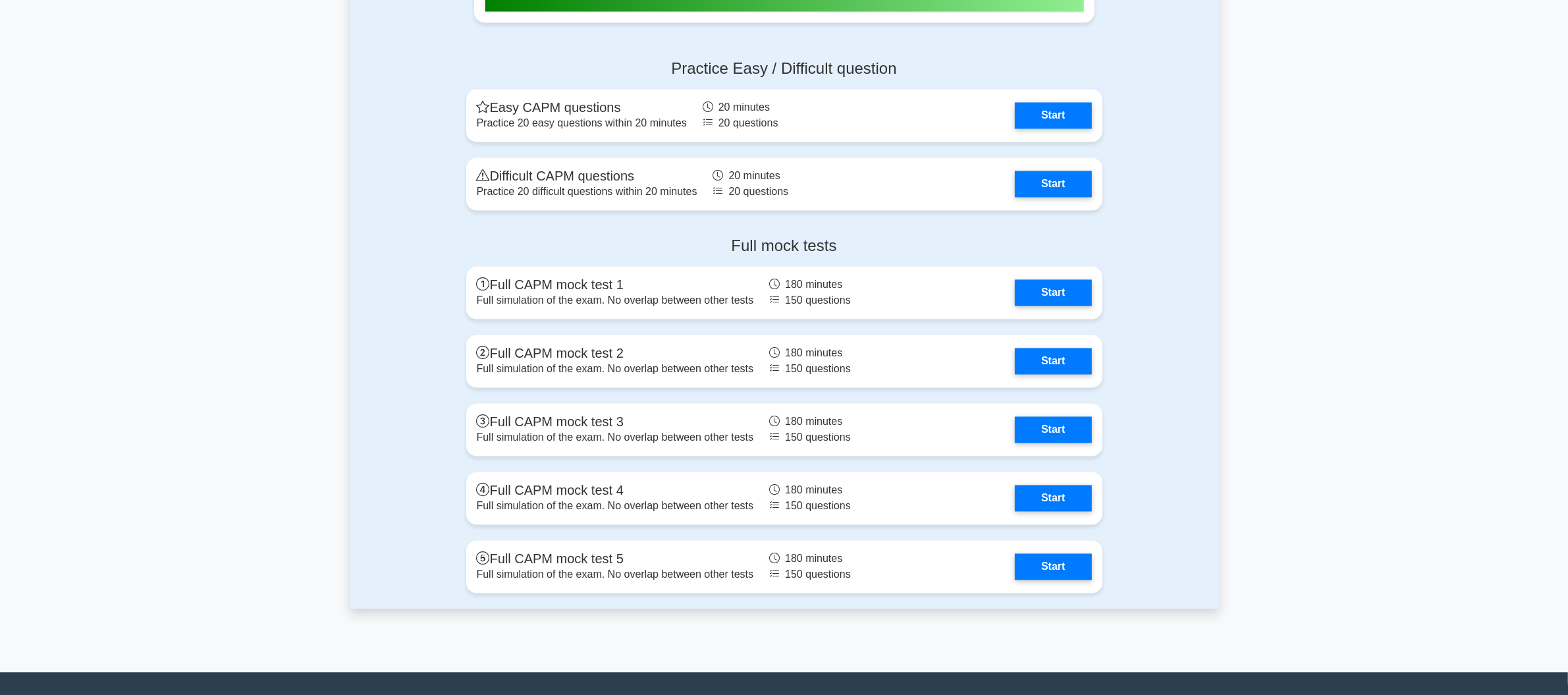
scroll to position [2910, 0]
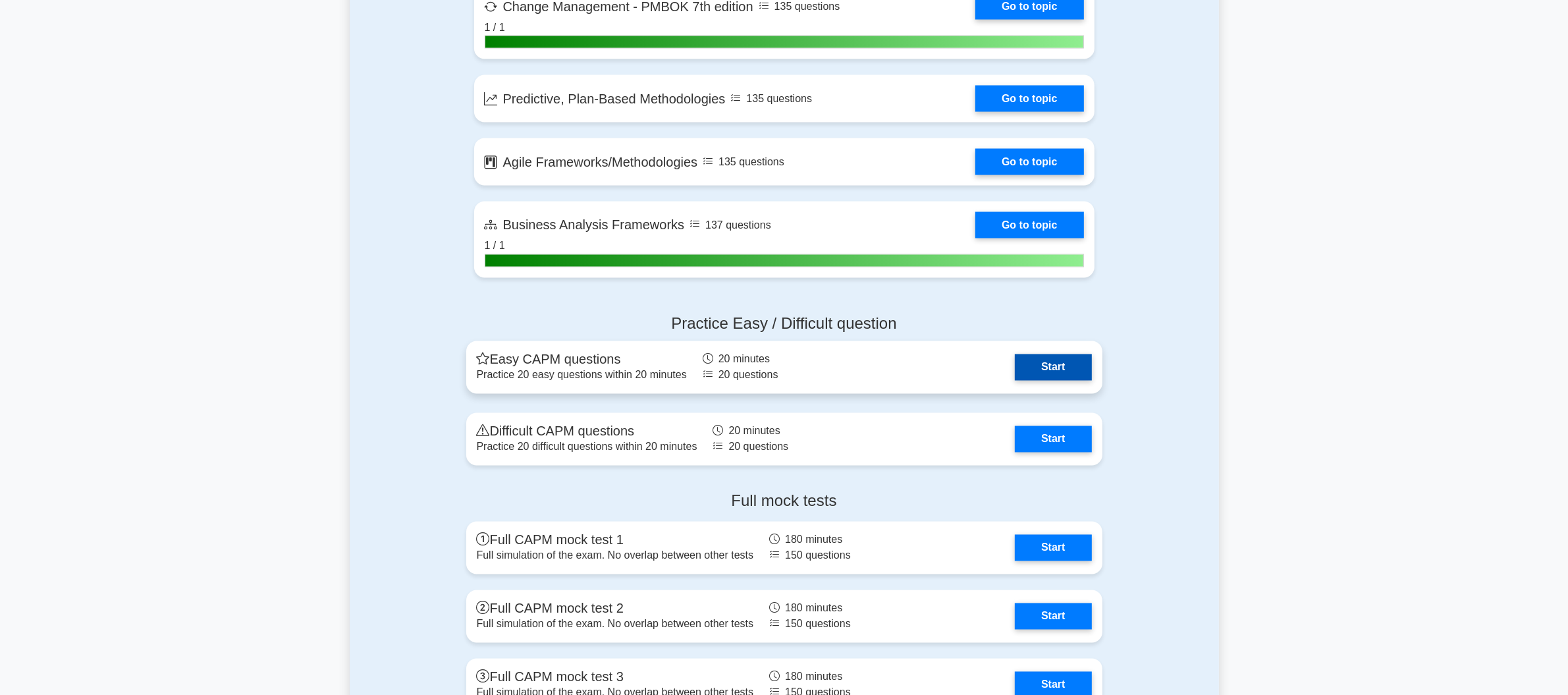
click at [1065, 369] on link "Start" at bounding box center [1053, 367] width 76 height 26
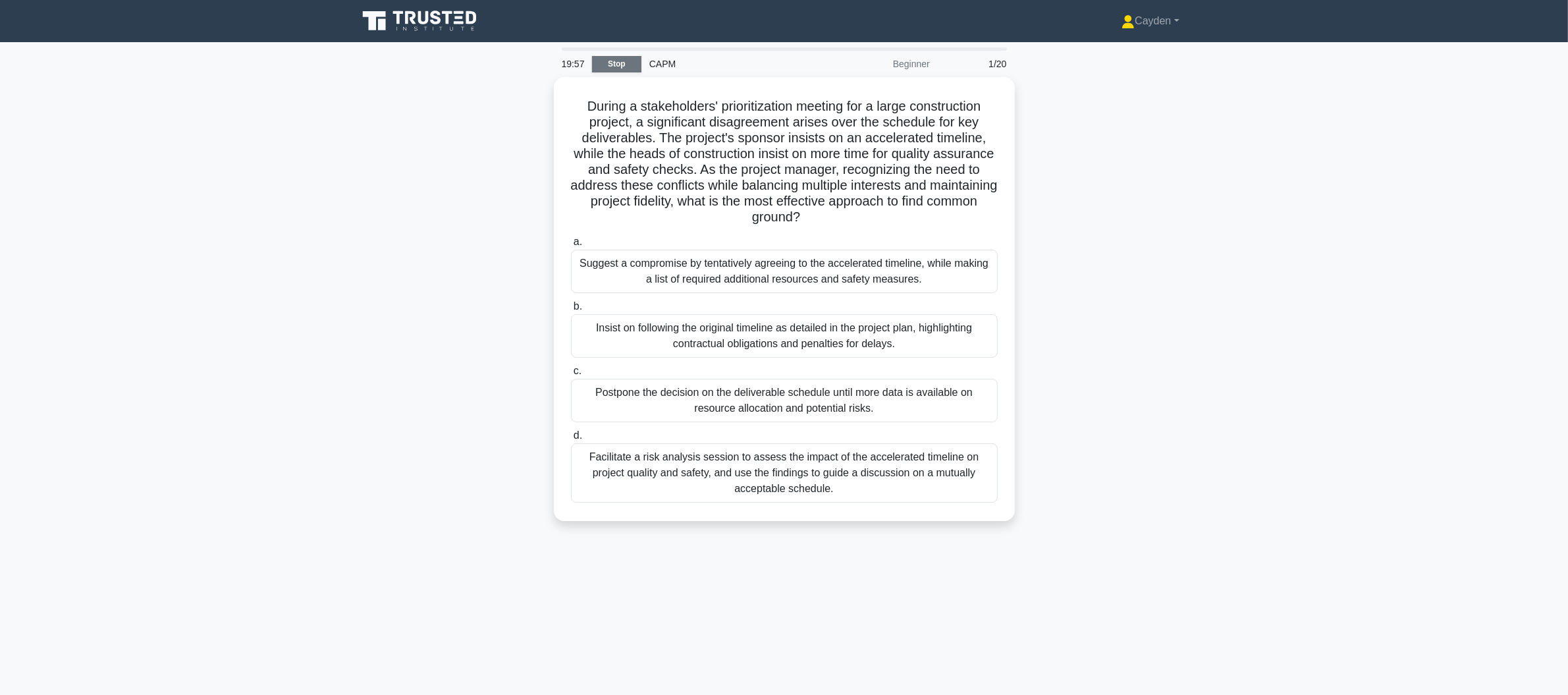
click at [618, 56] on link "Stop" at bounding box center [617, 64] width 50 height 17
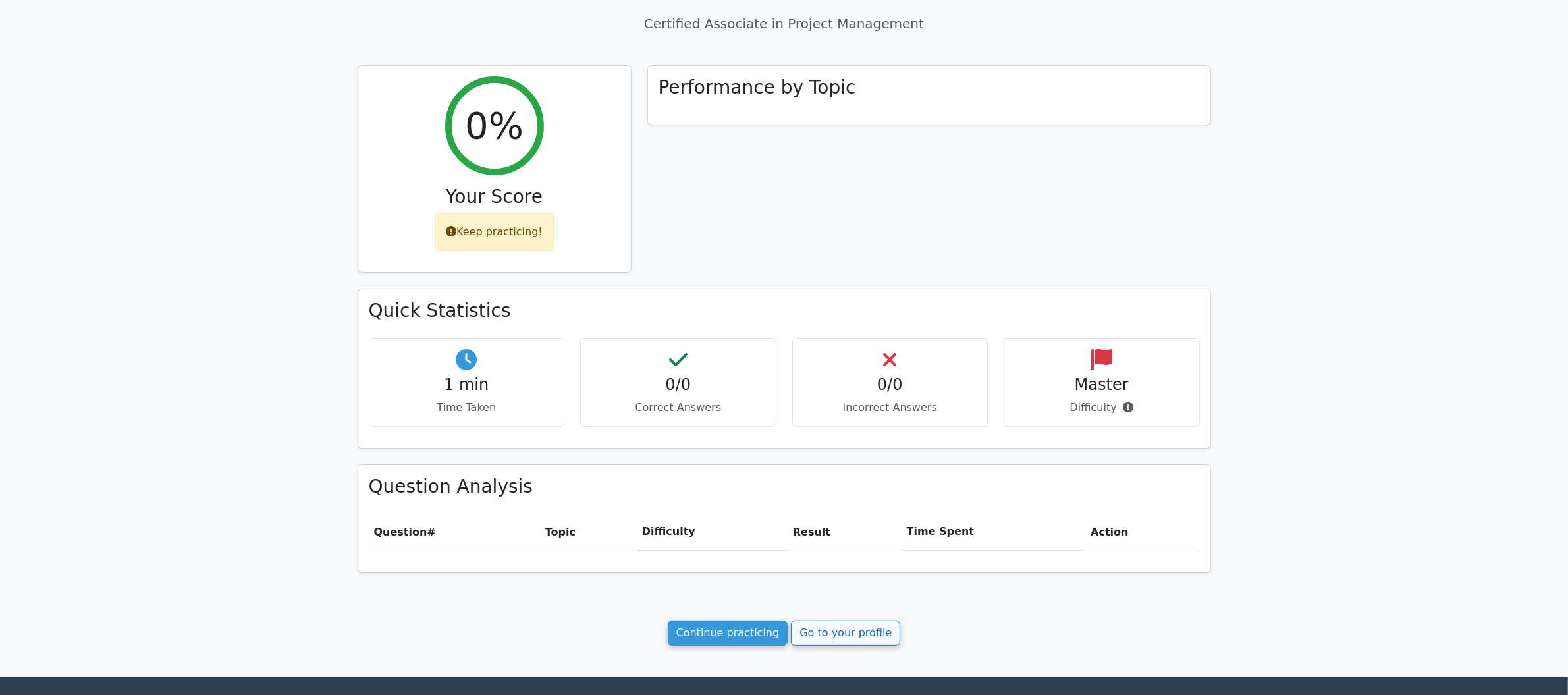
scroll to position [265, 0]
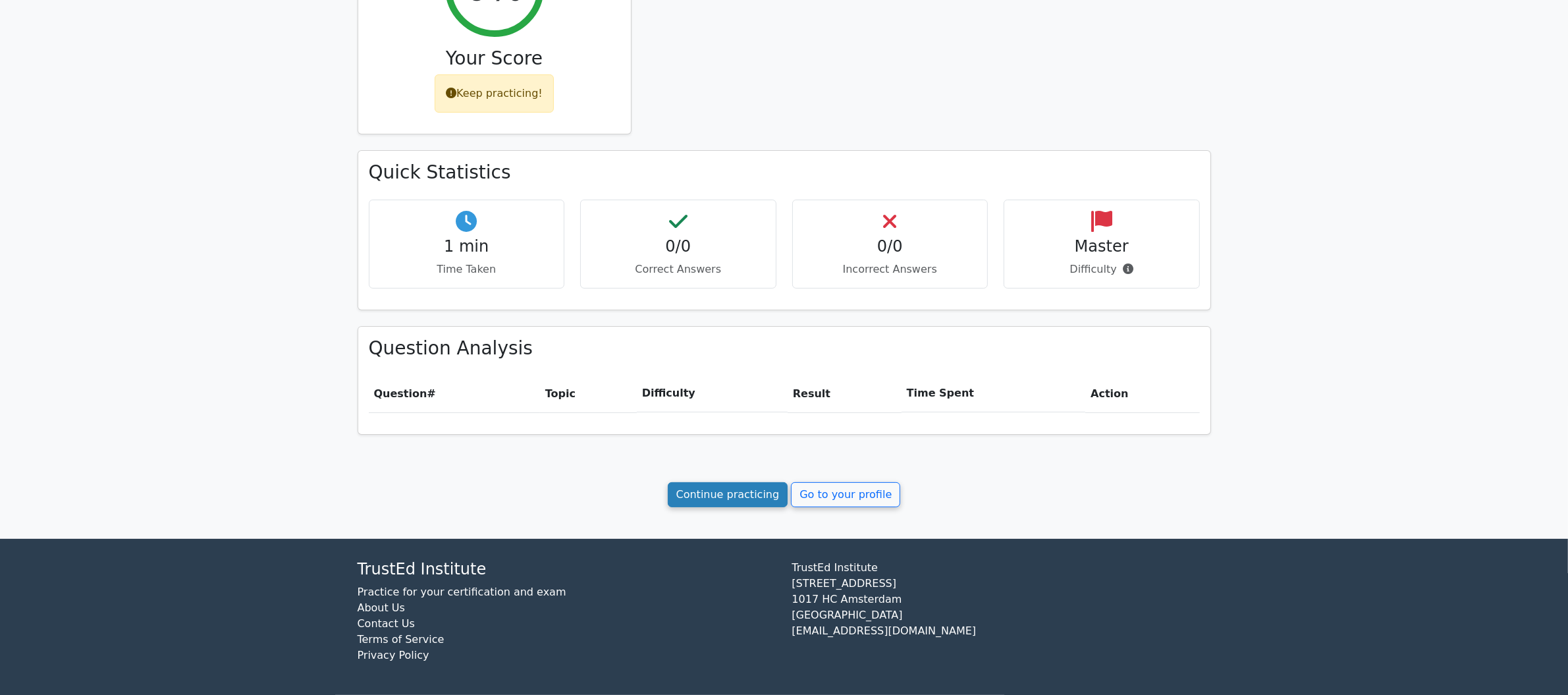
click at [765, 496] on link "Continue practicing" at bounding box center [728, 495] width 121 height 25
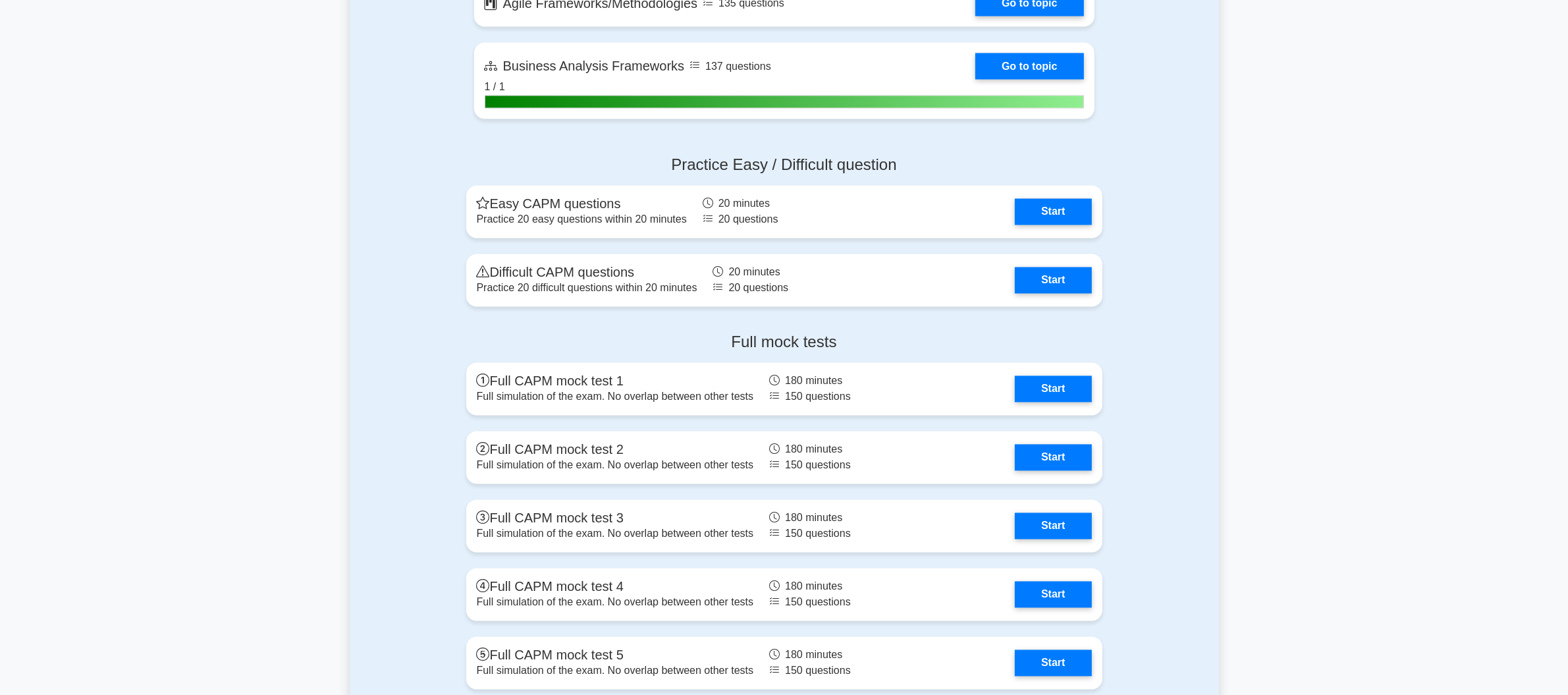
scroll to position [2652, 0]
